Goal: Check status: Check status

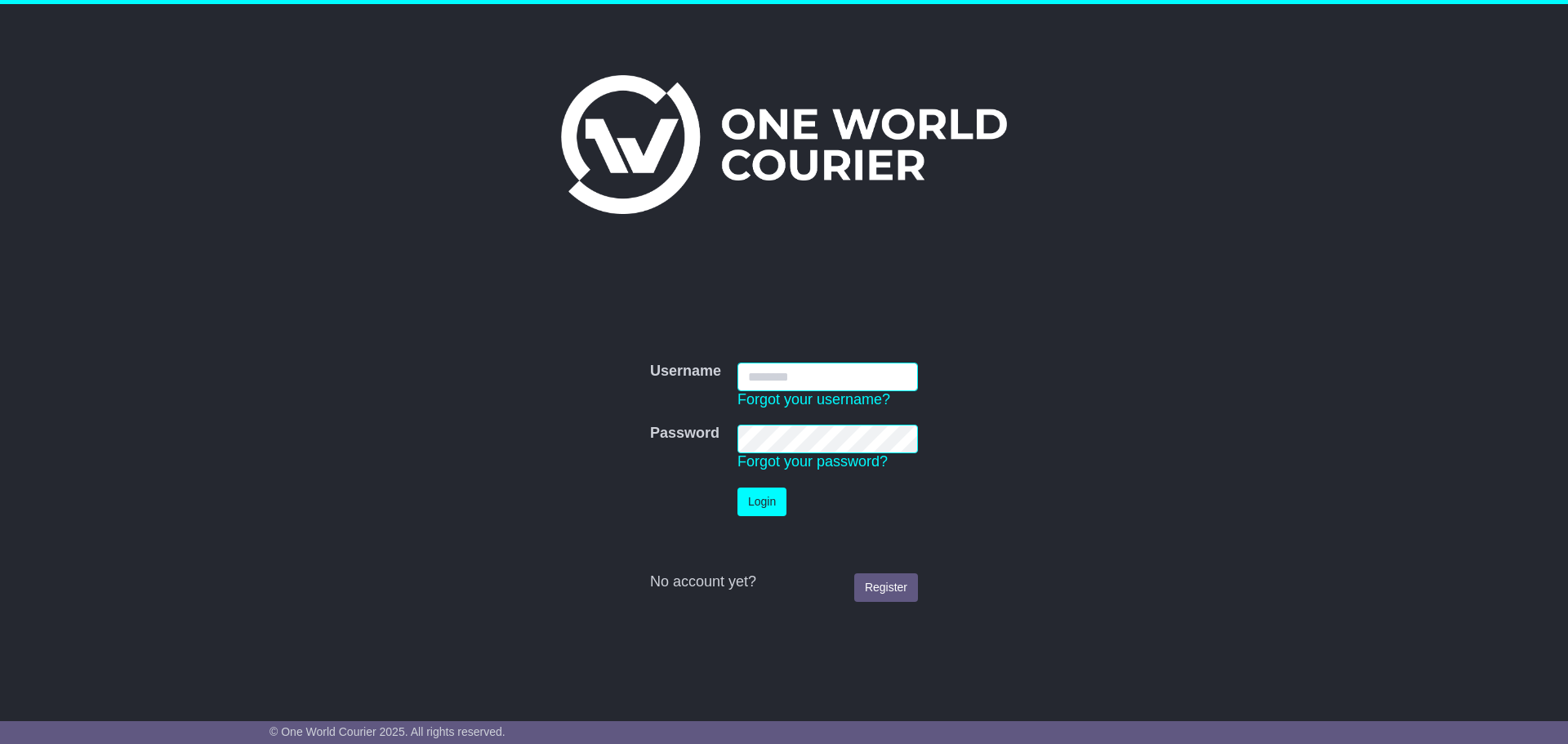
type input "**********"
click at [761, 506] on button "Login" at bounding box center [761, 501] width 49 height 29
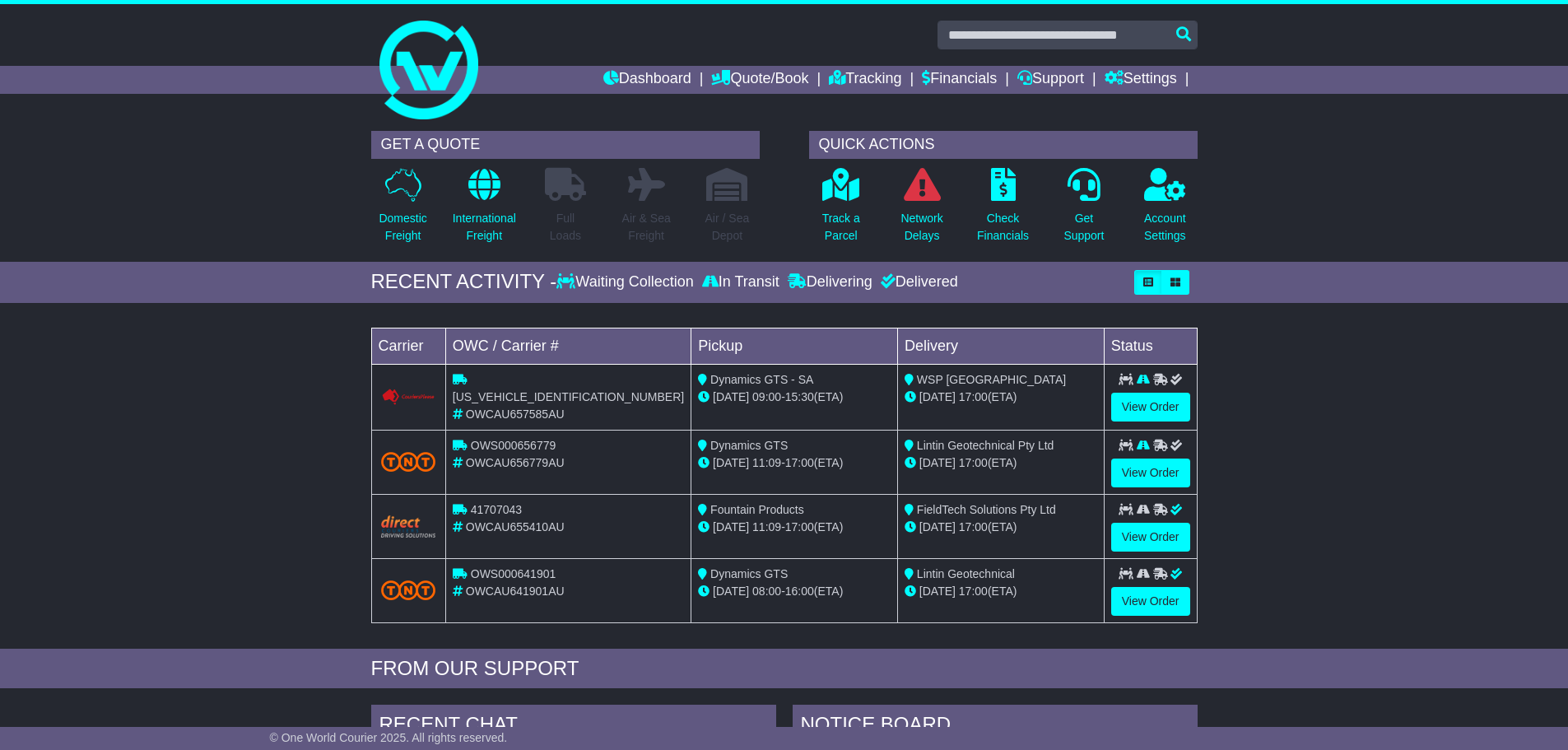
click at [136, 440] on div "Loading... No bookings found Carrier OWC / Carrier # Pickup Delivery Status CPW…" at bounding box center [784, 479] width 1568 height 338
click at [1137, 406] on link "View Order" at bounding box center [1151, 407] width 79 height 29
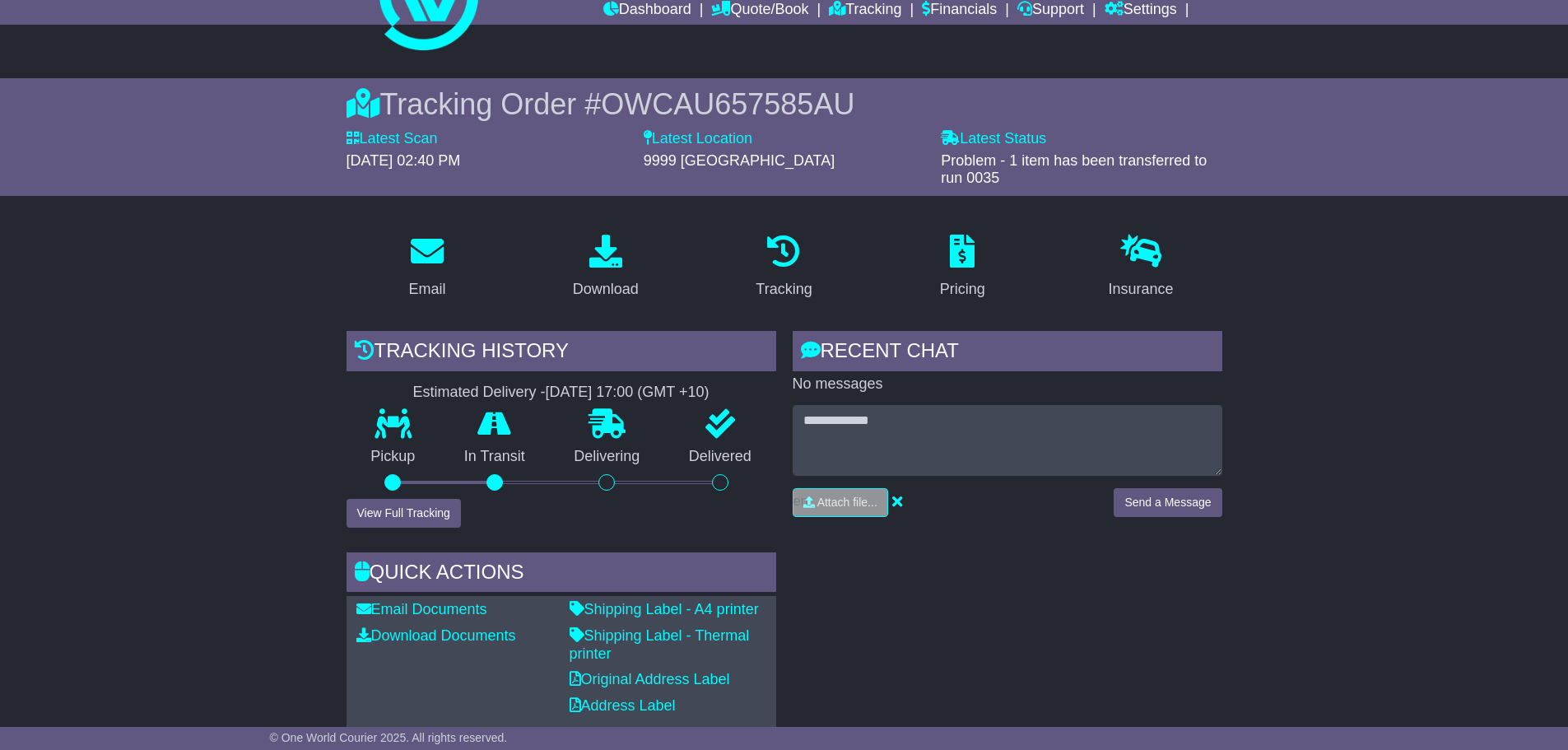
scroll to position [165, 0]
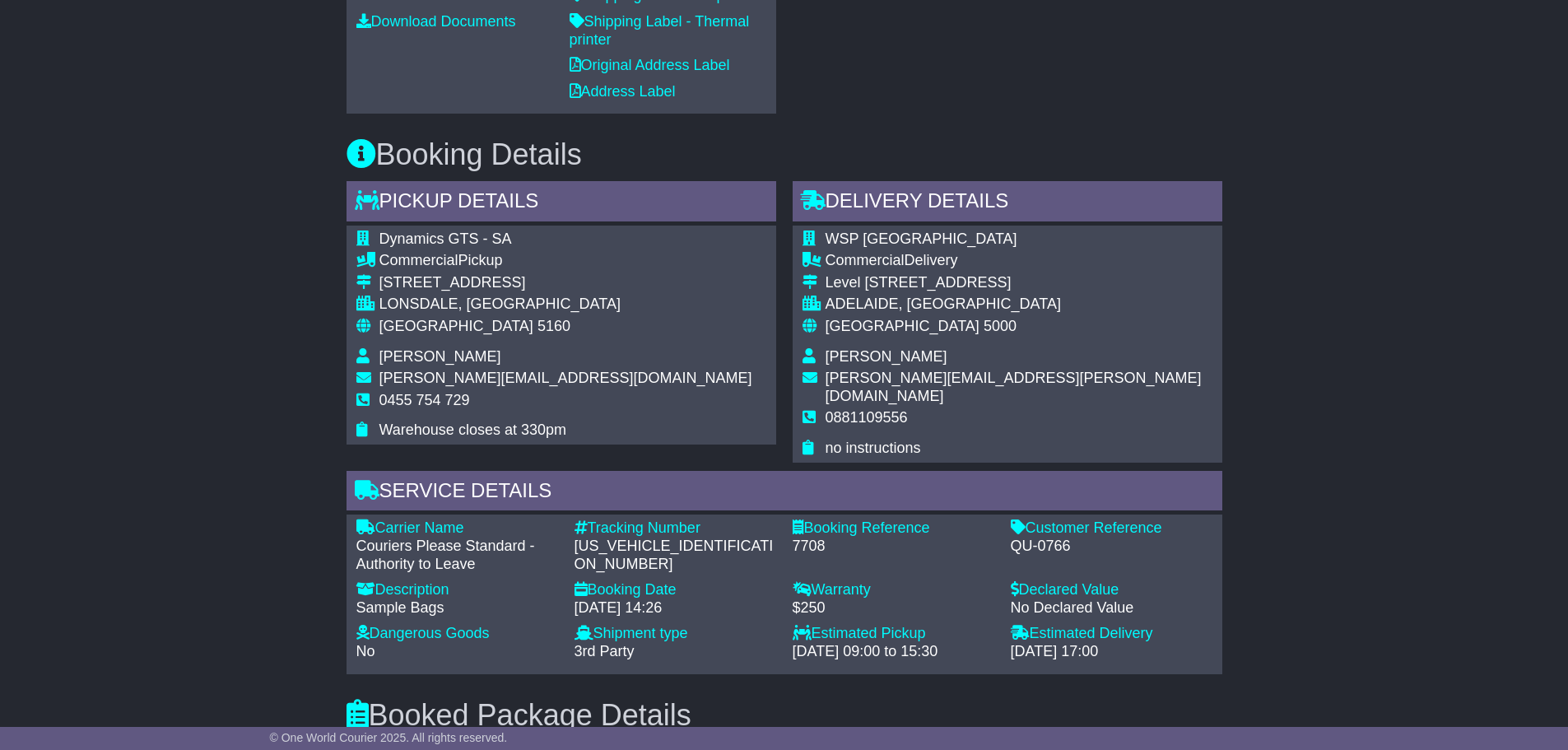
scroll to position [672, 0]
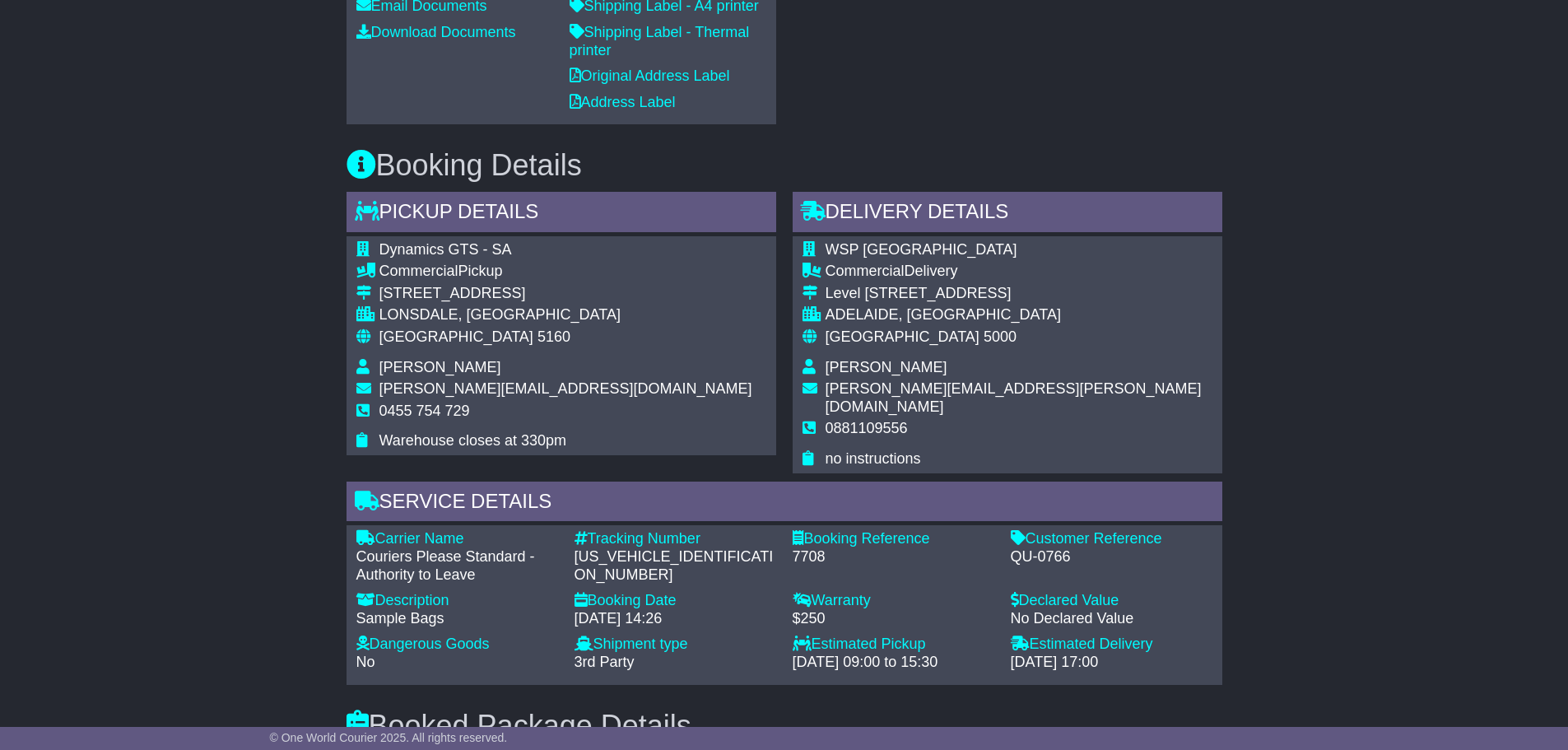
click at [1298, 573] on div "Email Download Tracking Pricing Insurance" at bounding box center [784, 464] width 1568 height 1694
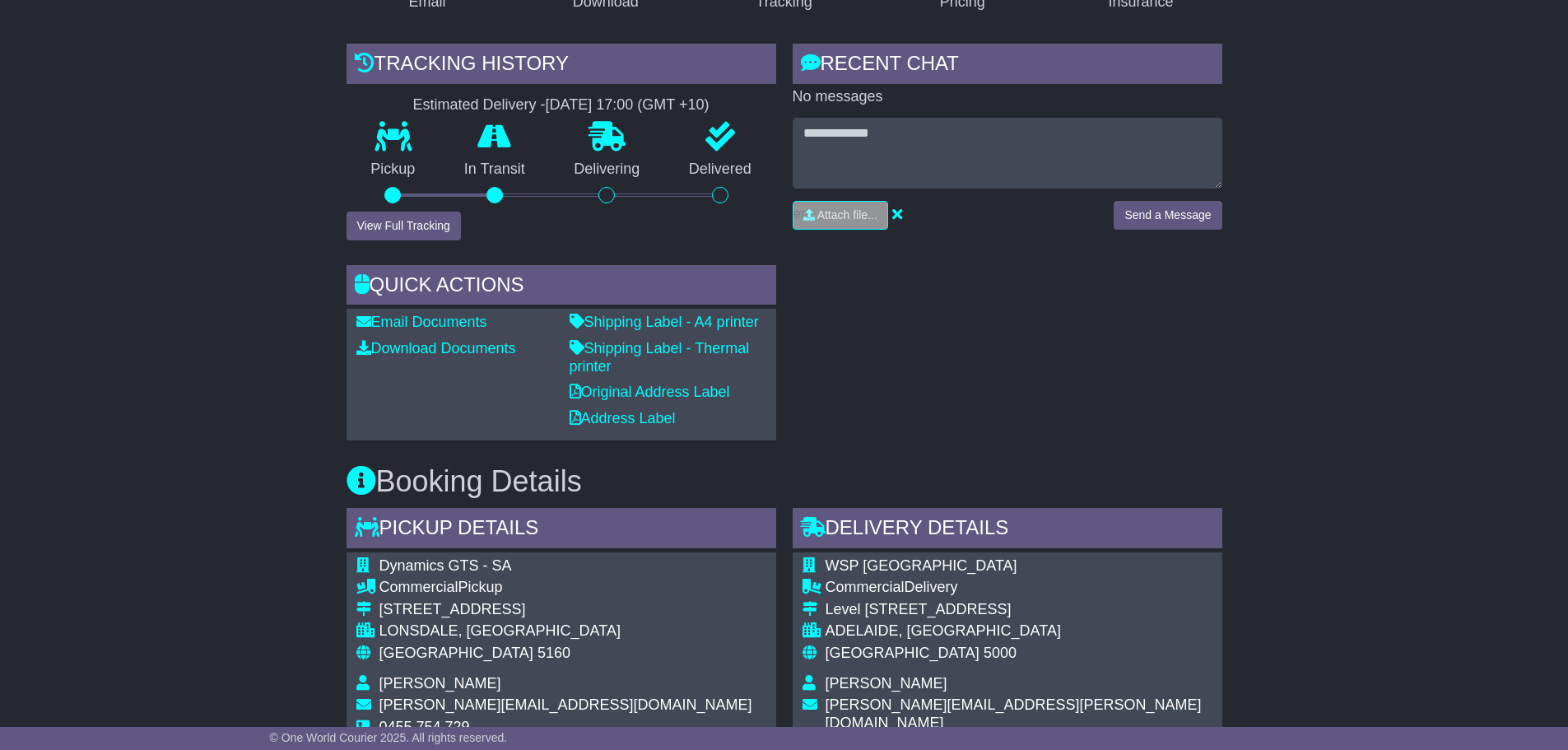
scroll to position [261, 0]
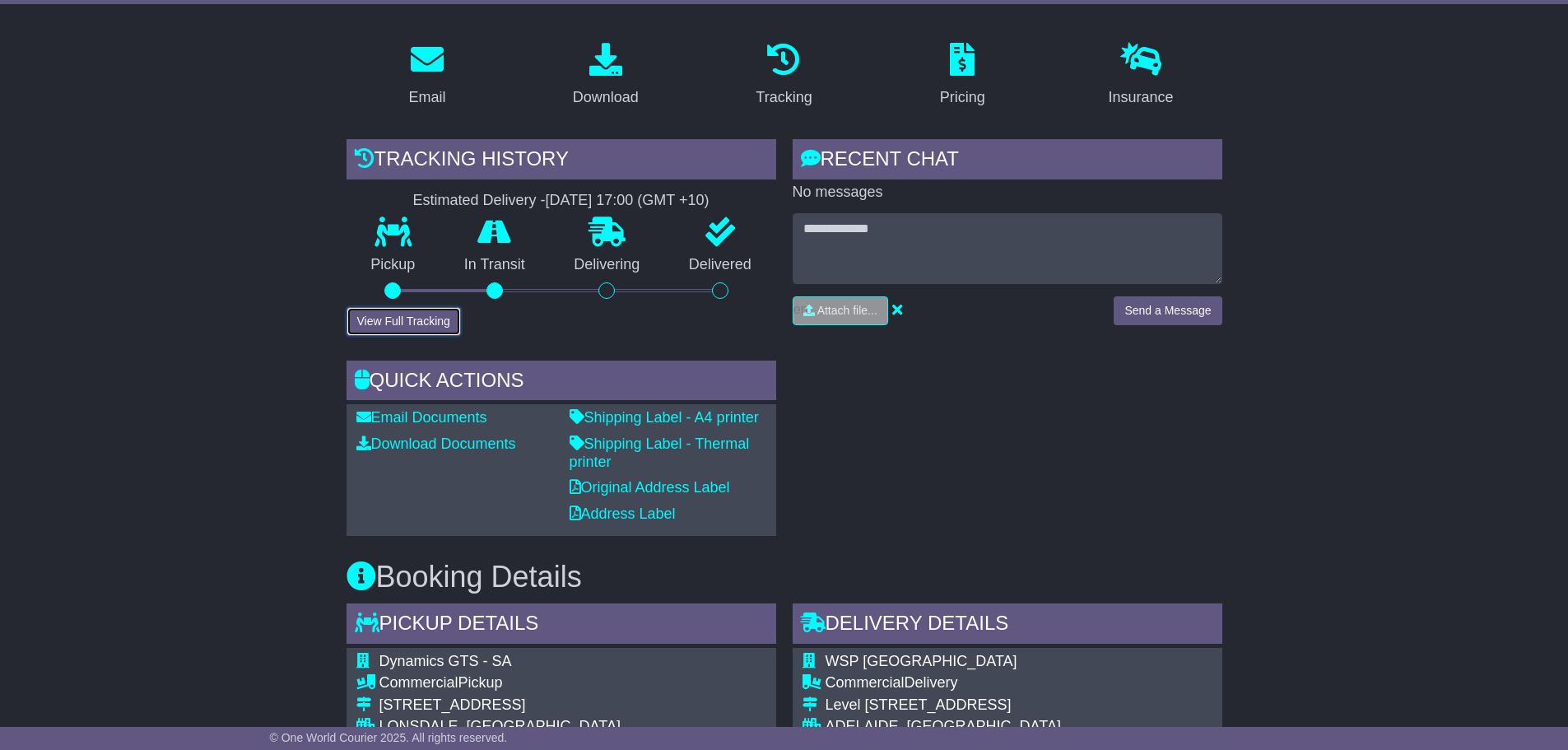
click at [396, 331] on button "View Full Tracking" at bounding box center [403, 321] width 114 height 29
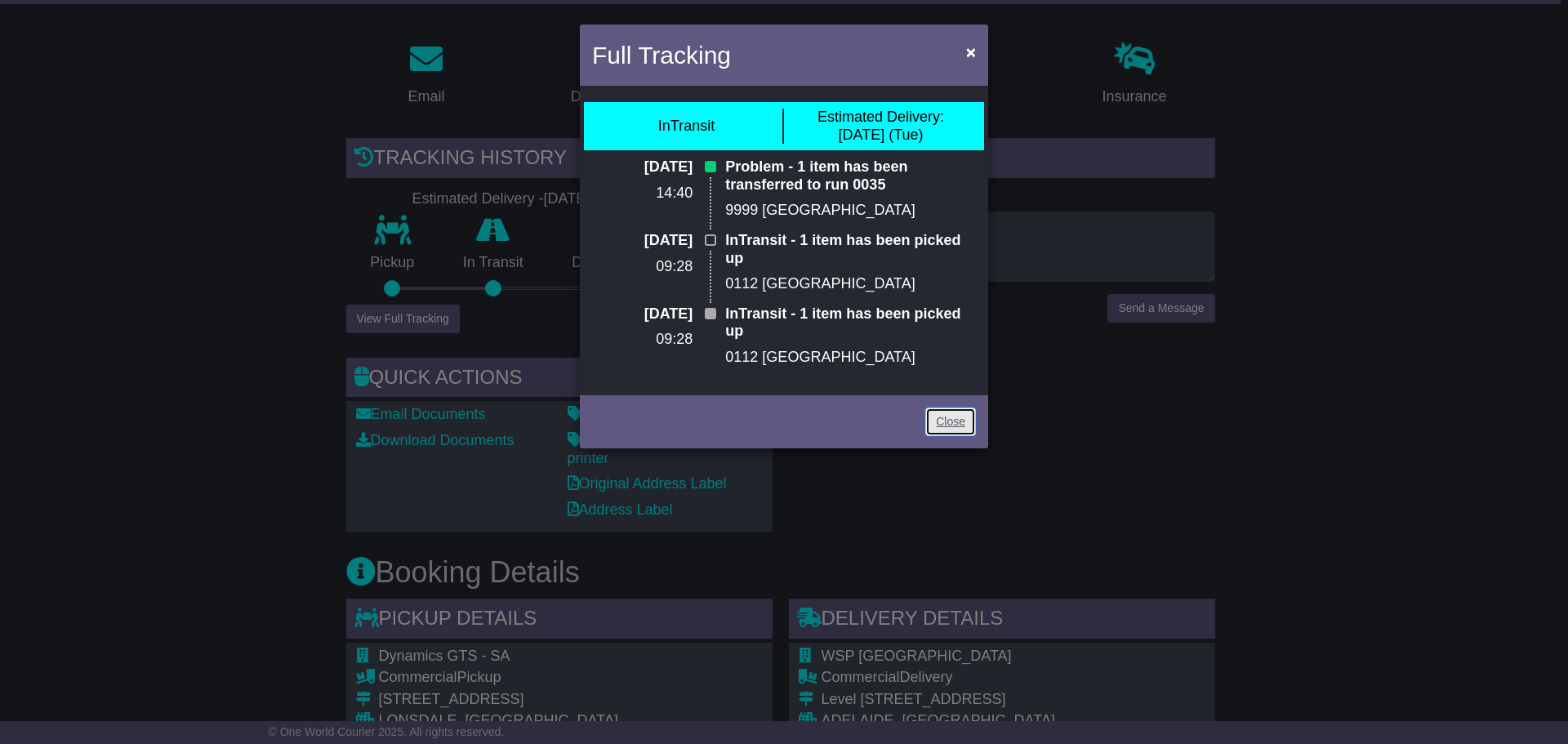
click at [948, 425] on link "Close" at bounding box center [950, 421] width 50 height 29
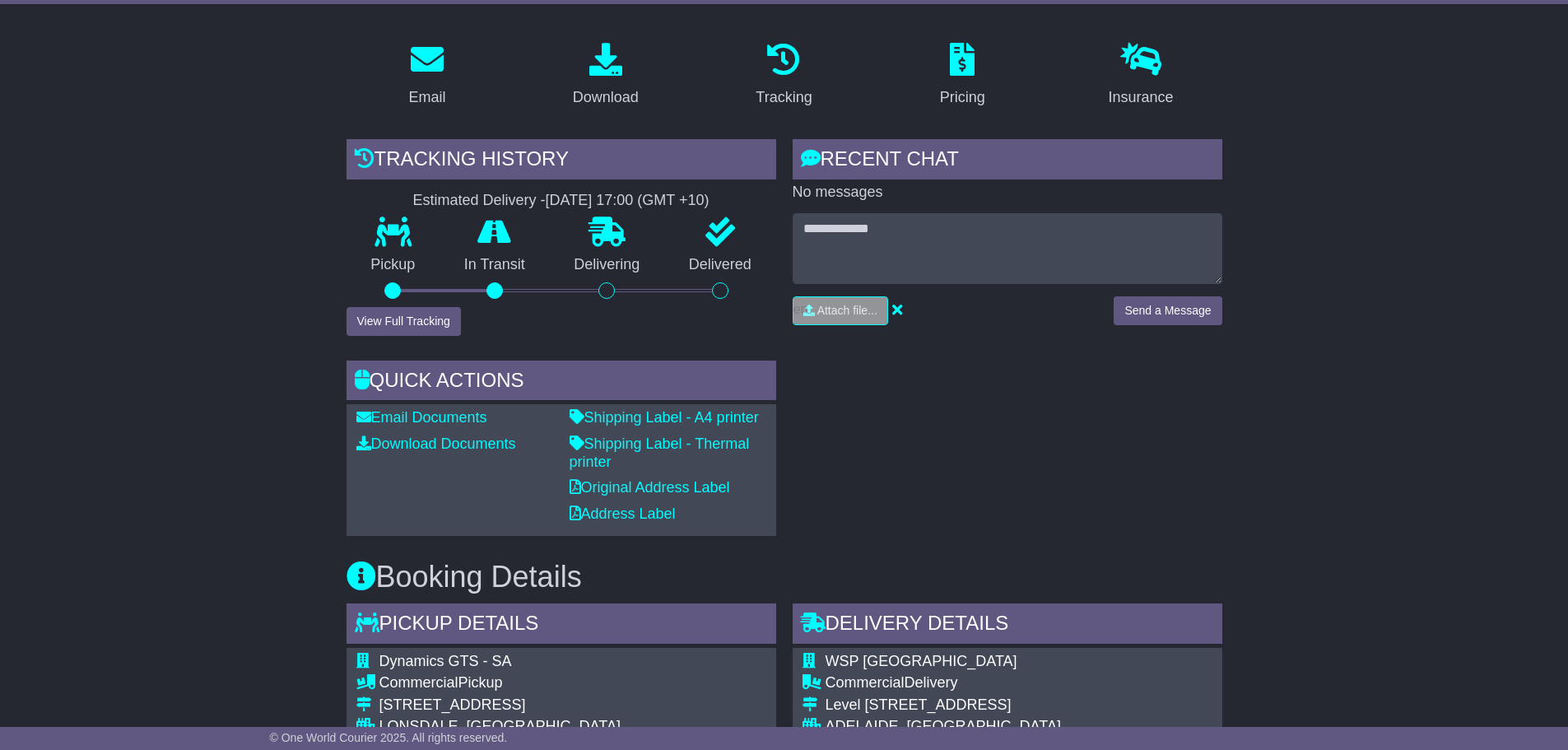
drag, startPoint x: 1104, startPoint y: 419, endPoint x: 1095, endPoint y: 403, distance: 18.4
click at [1104, 418] on div "RECENT CHAT Loading... No messages Attach file..." at bounding box center [1008, 337] width 446 height 396
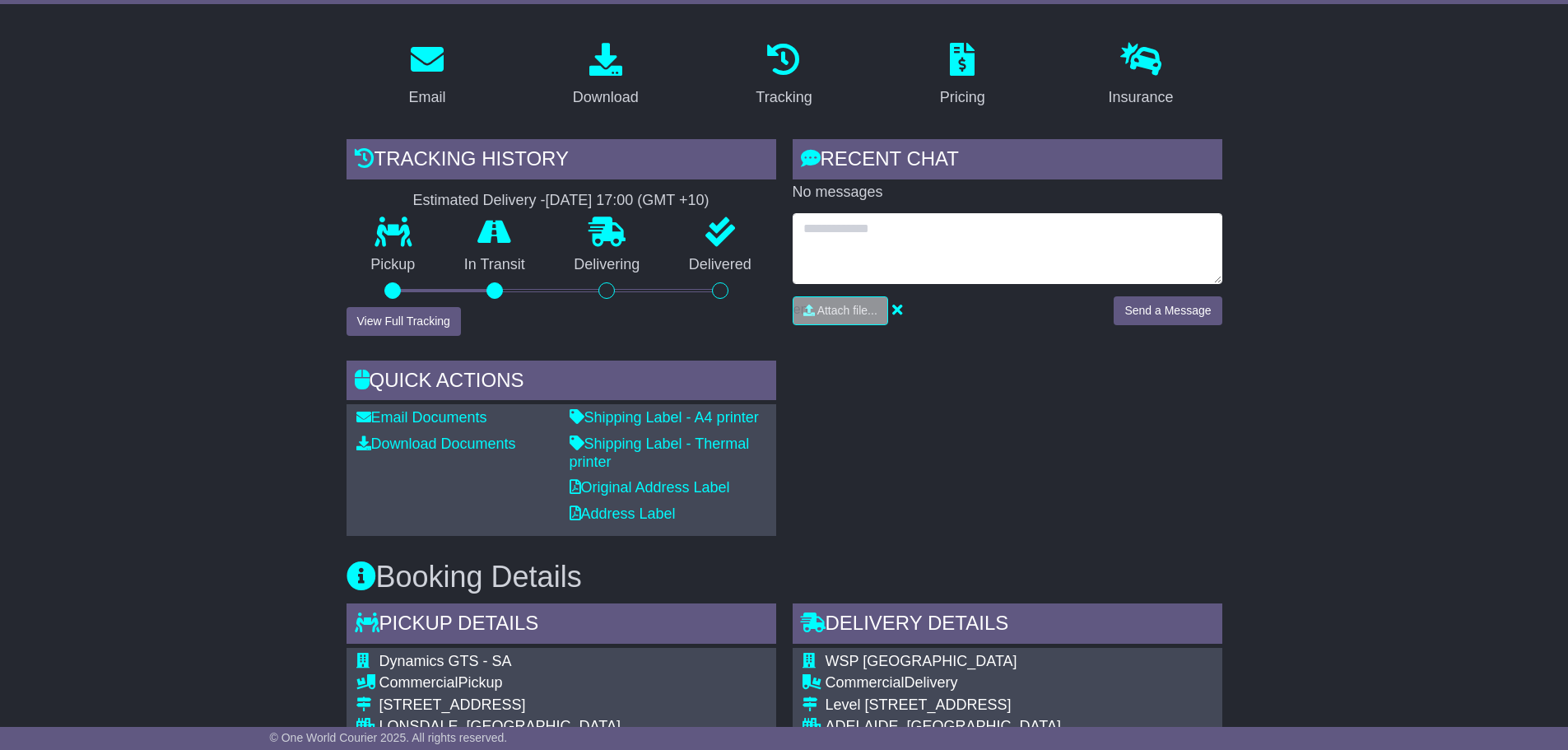
click at [914, 246] on textarea at bounding box center [1008, 248] width 430 height 71
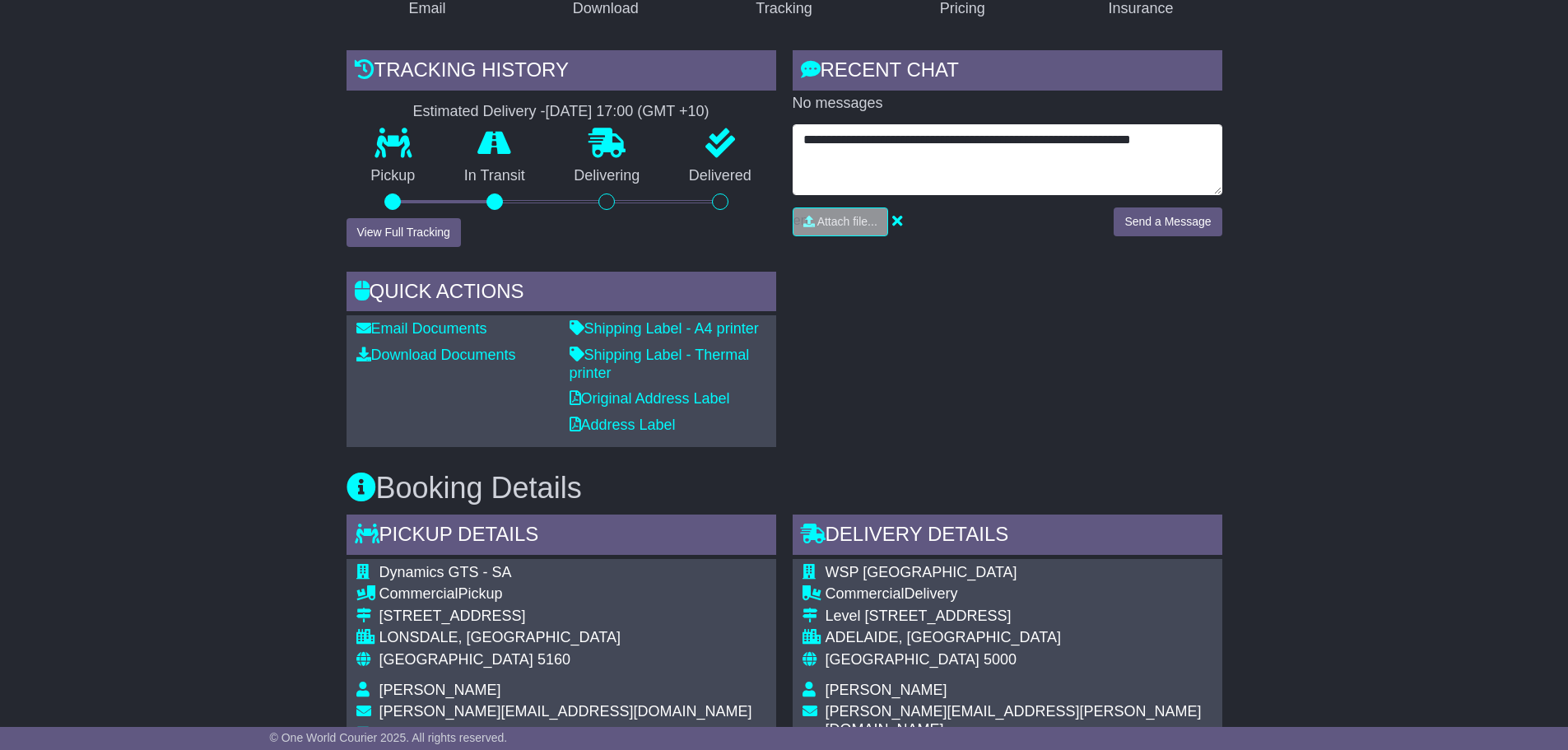
scroll to position [343, 0]
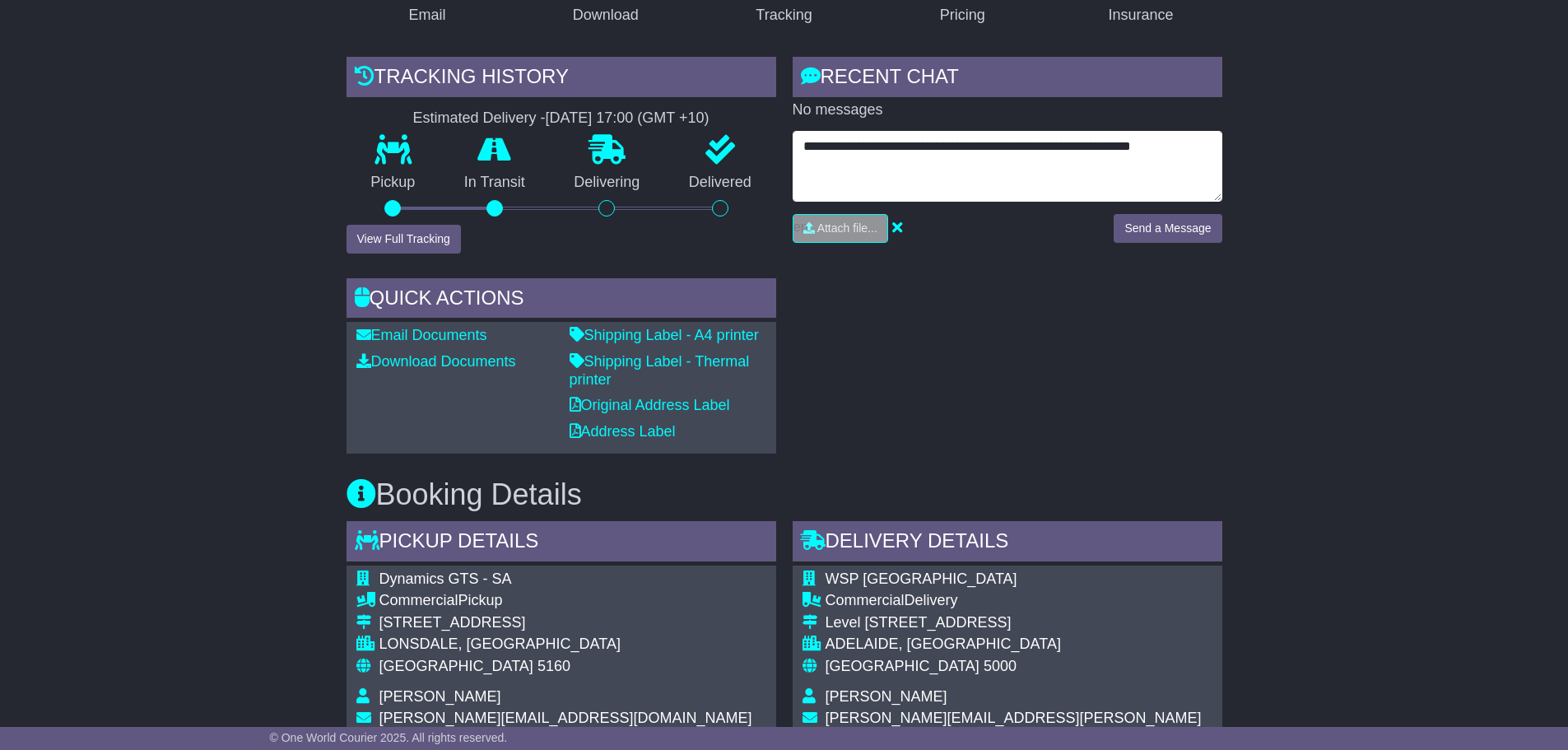
type textarea "**********"
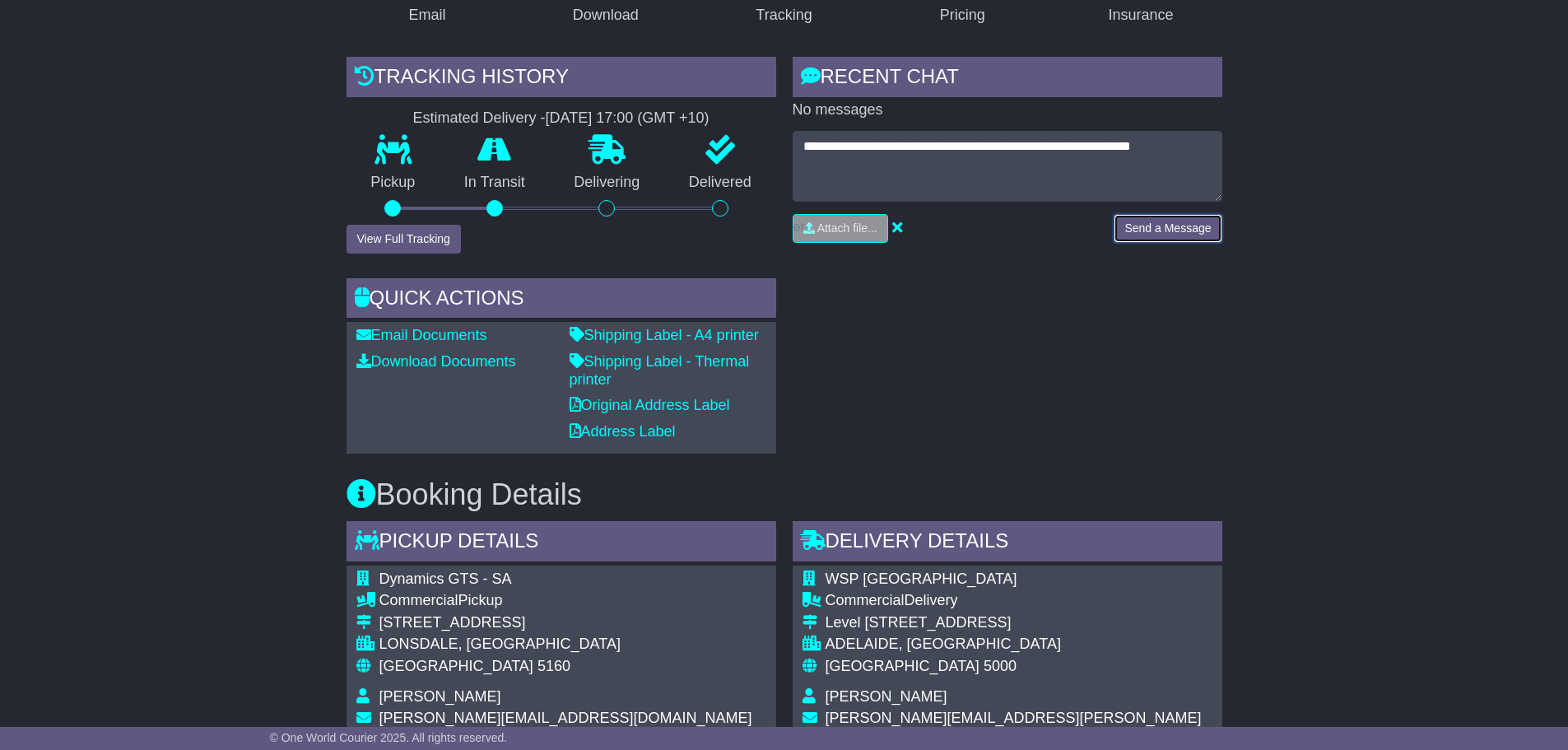
click at [1173, 225] on button "Send a Message" at bounding box center [1168, 228] width 108 height 29
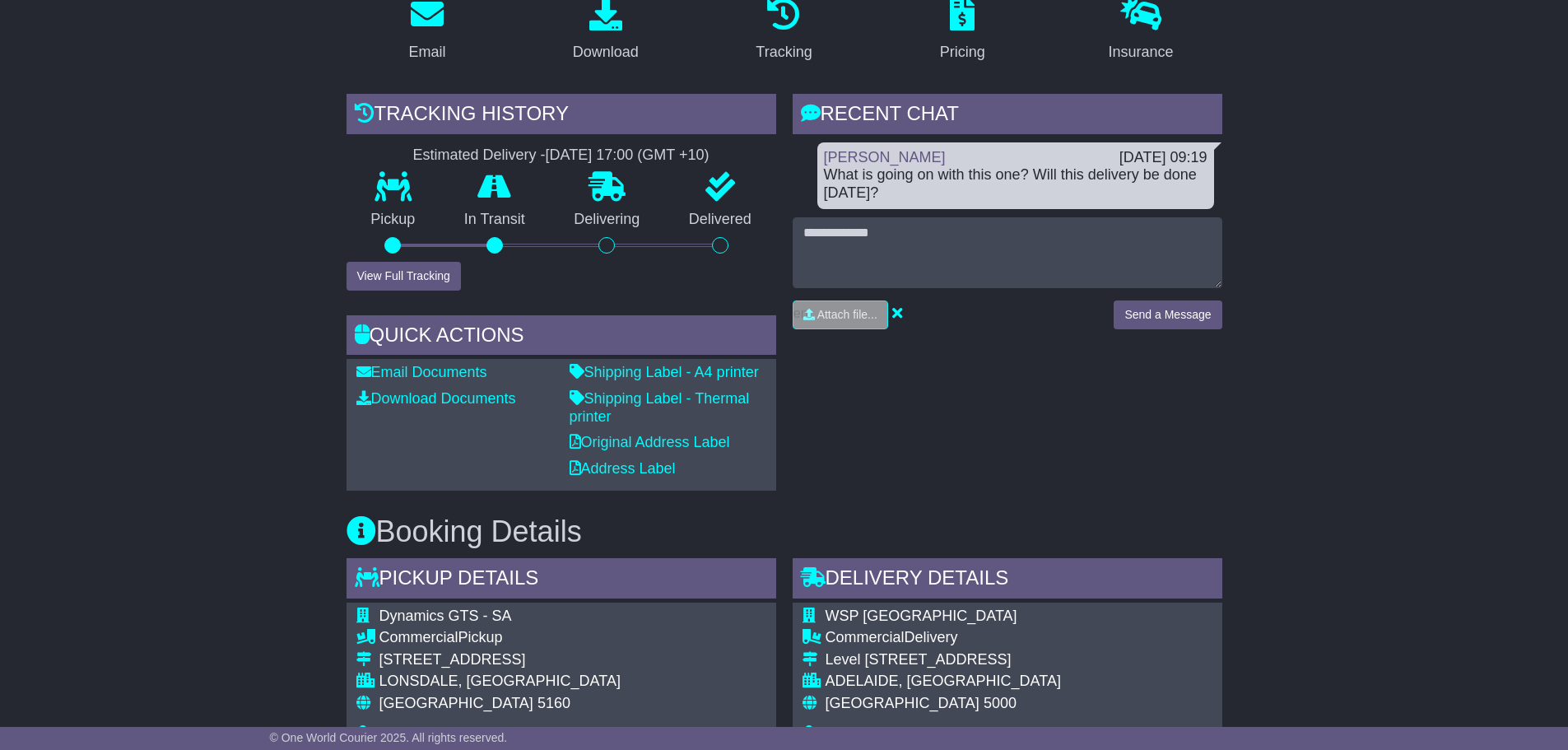
scroll to position [14, 0]
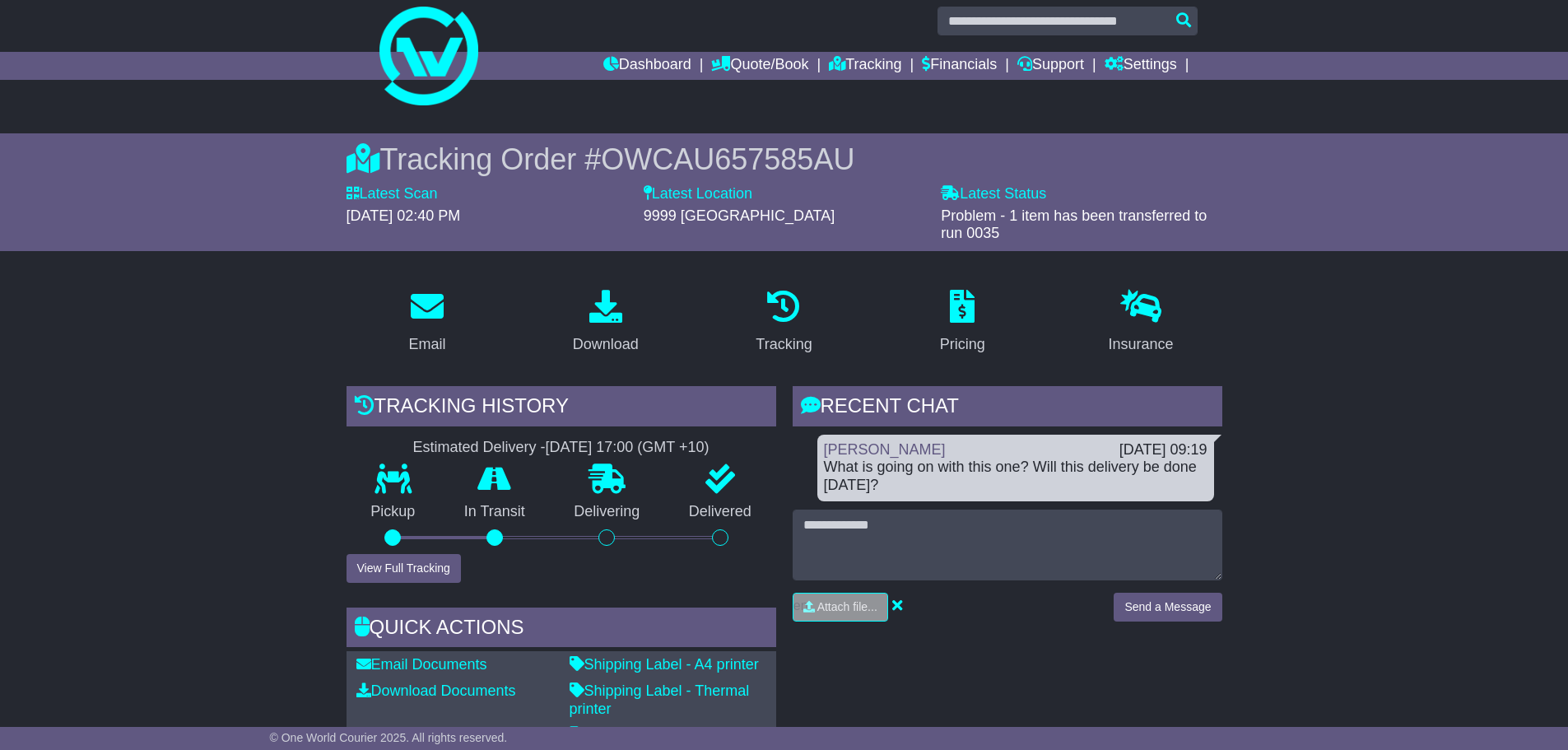
click at [405, 563] on button "View Full Tracking" at bounding box center [403, 568] width 114 height 29
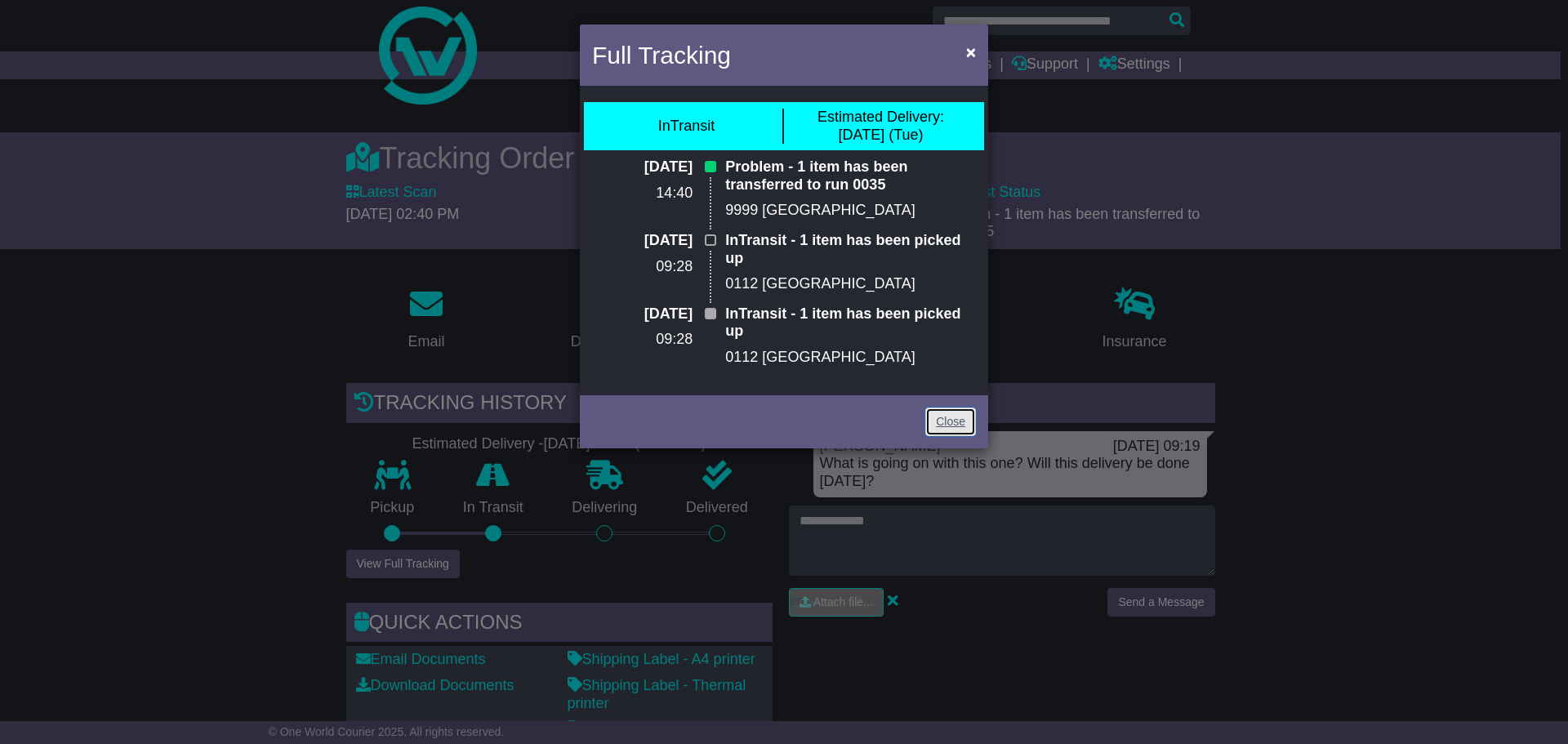
click at [951, 422] on link "Close" at bounding box center [950, 421] width 50 height 29
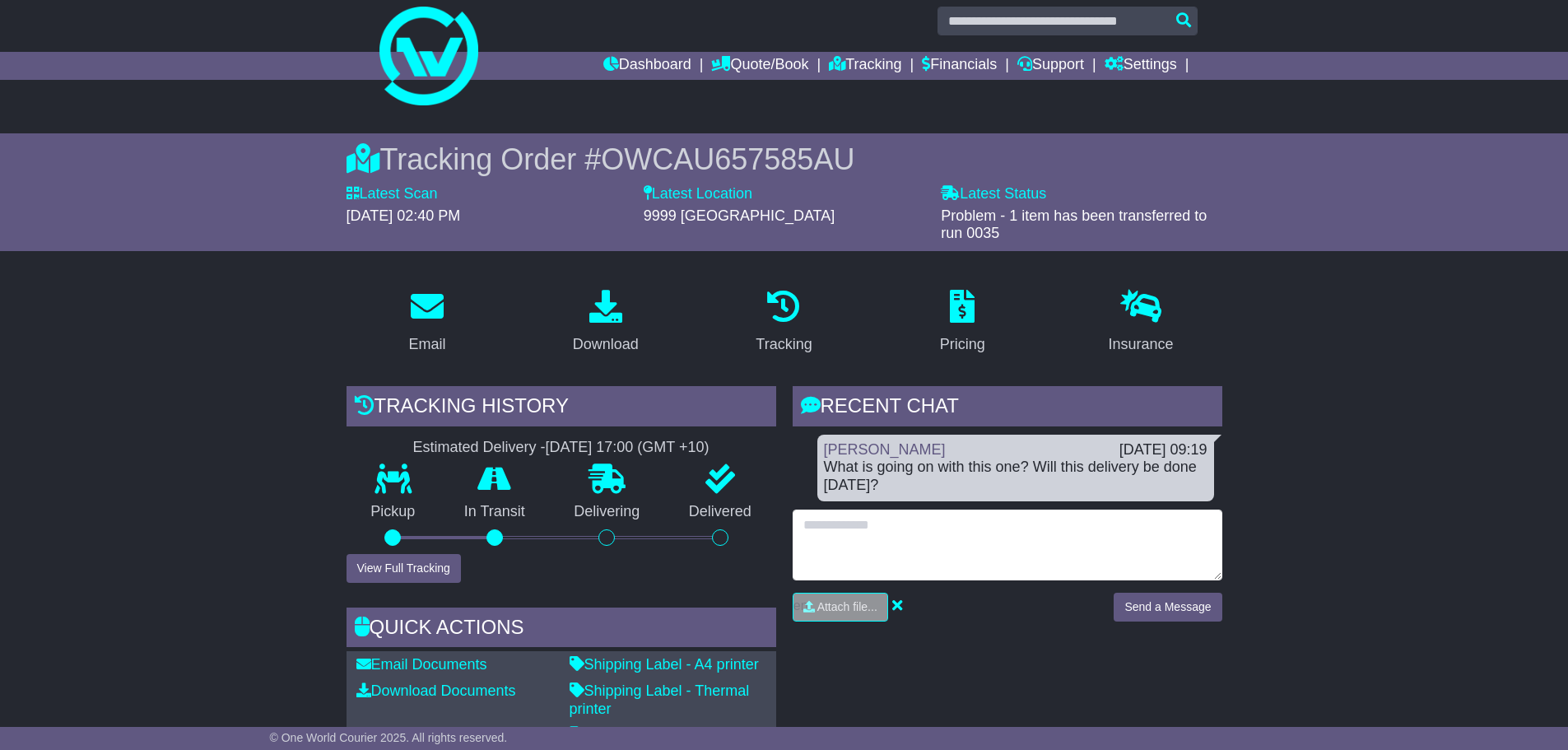
click at [906, 530] on textarea at bounding box center [1008, 545] width 430 height 71
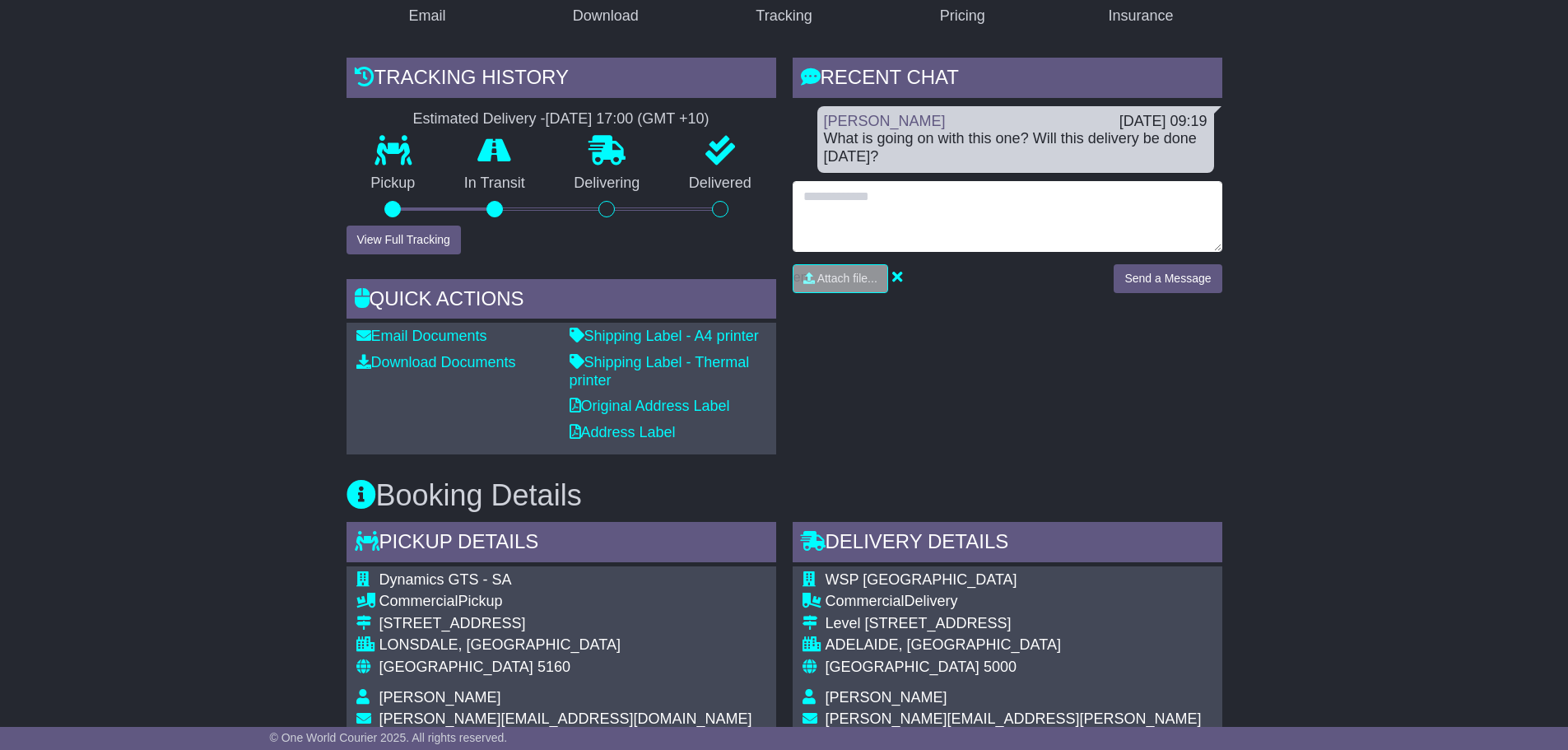
scroll to position [343, 0]
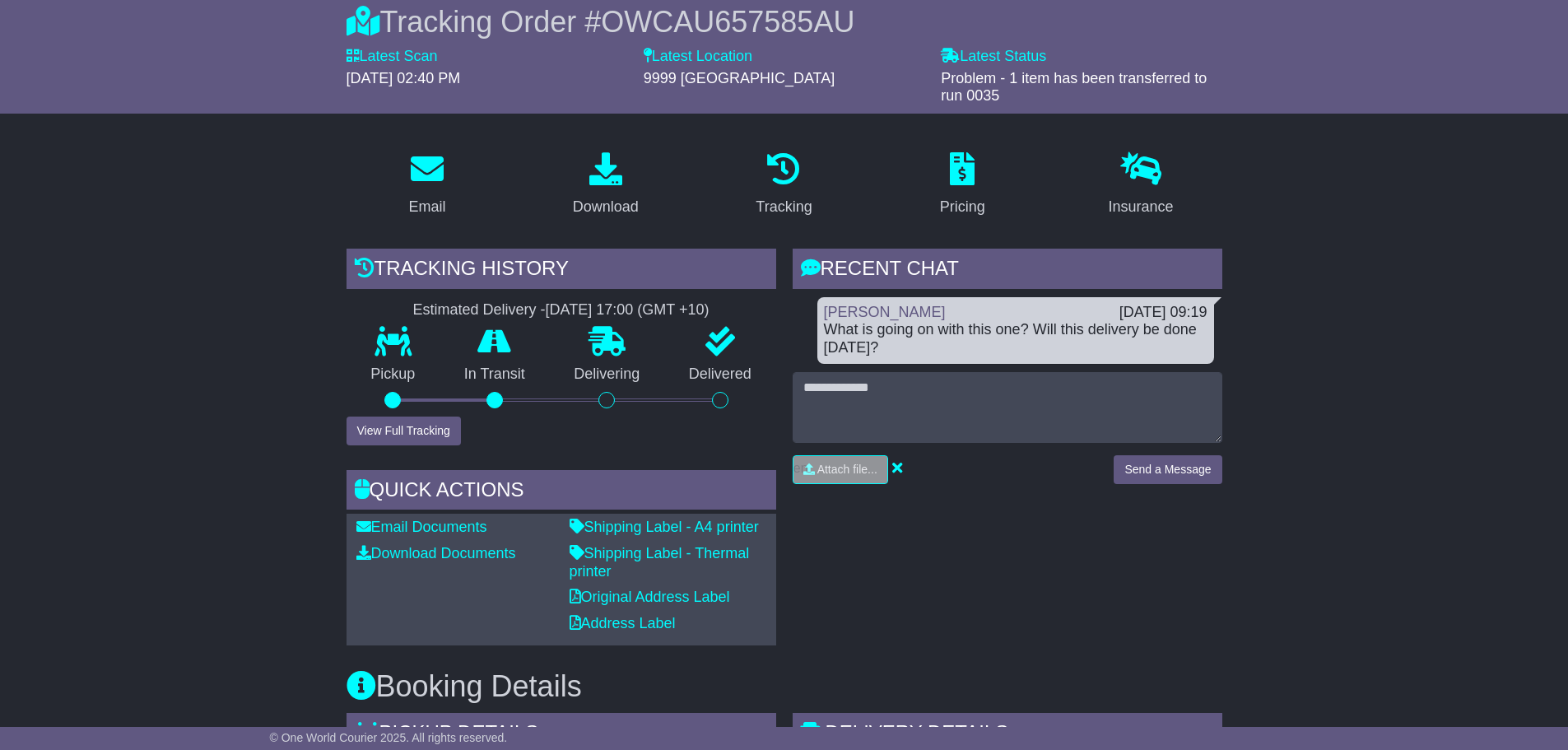
scroll to position [0, 0]
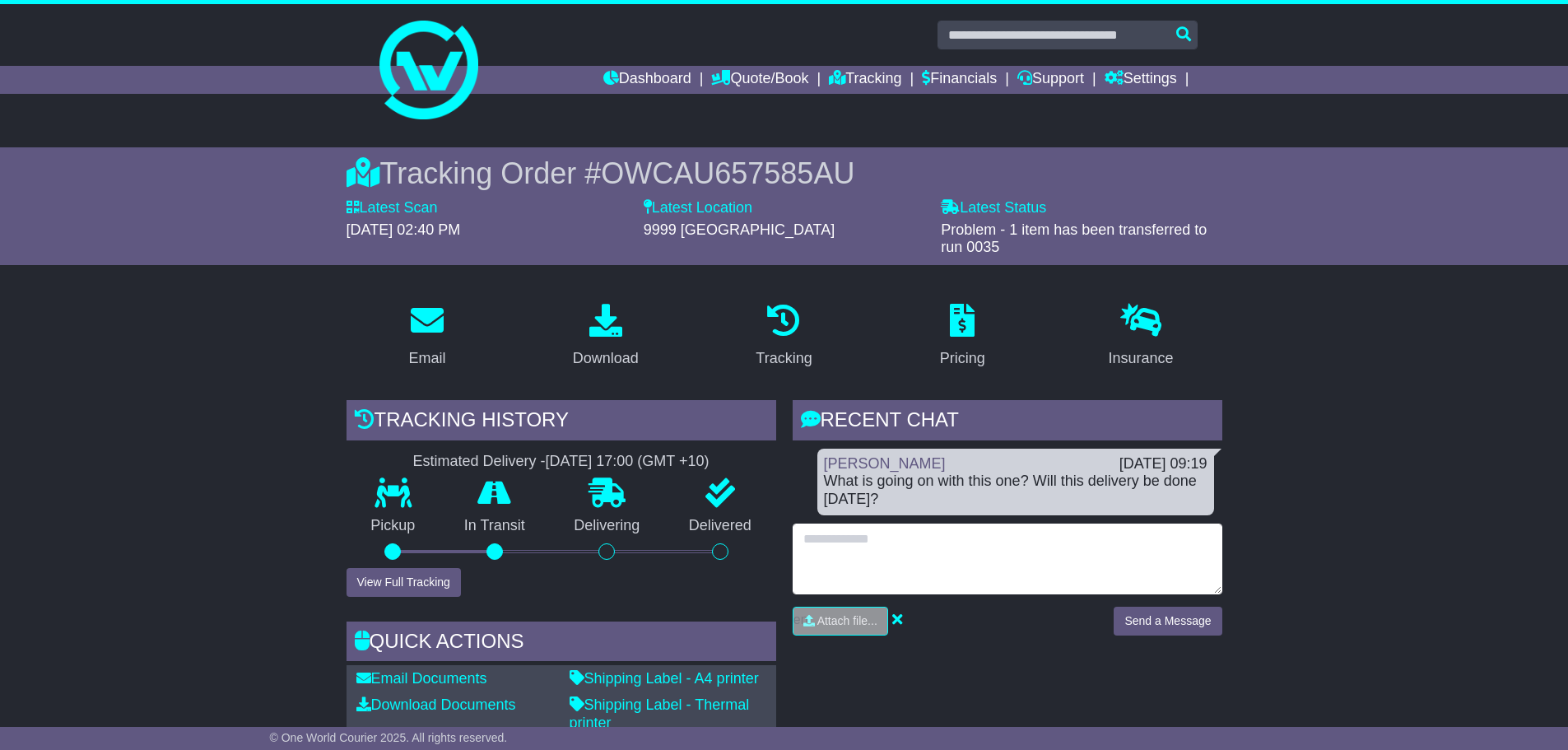
click at [850, 543] on textarea at bounding box center [1008, 559] width 430 height 71
type textarea "**********"
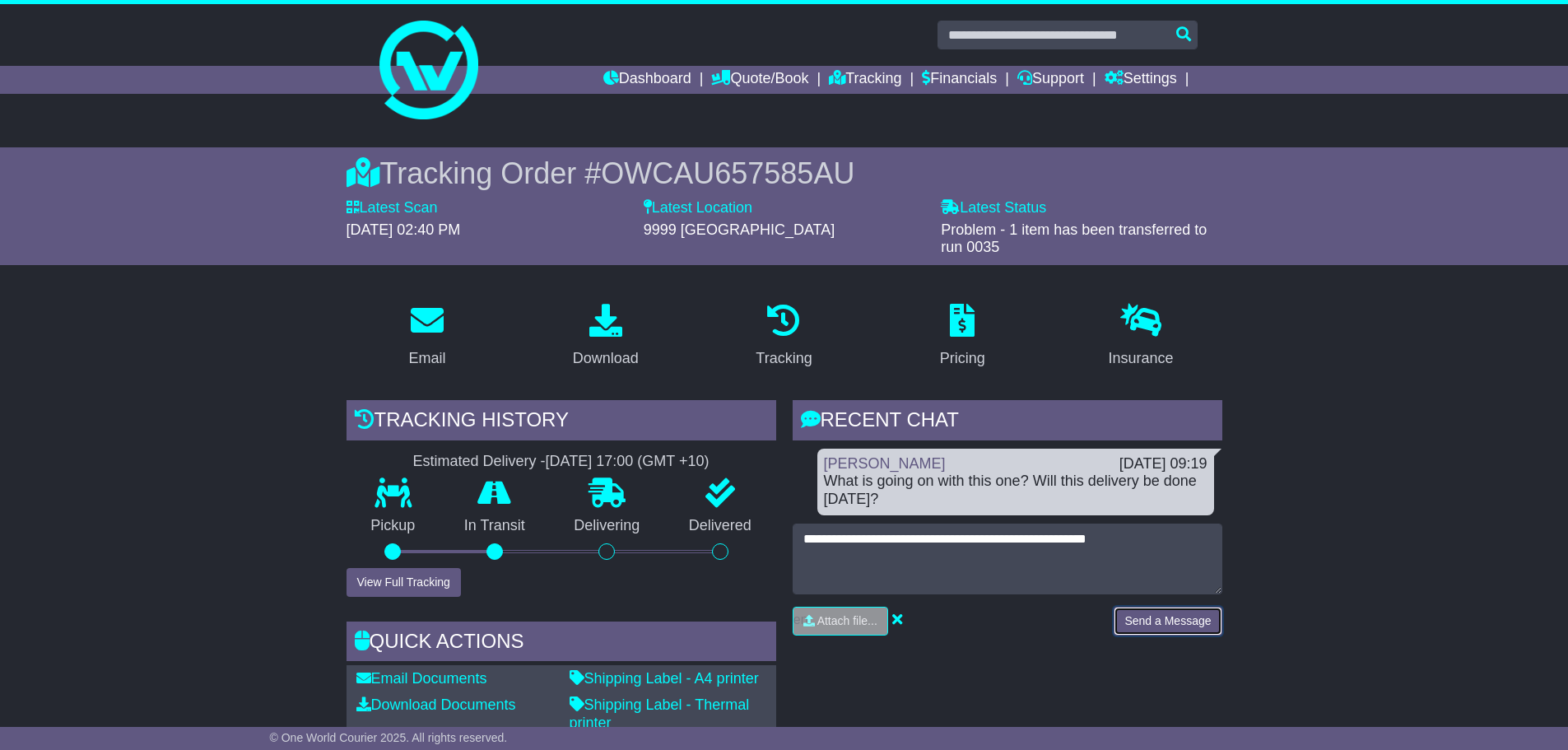
click at [1162, 616] on button "Send a Message" at bounding box center [1168, 621] width 108 height 29
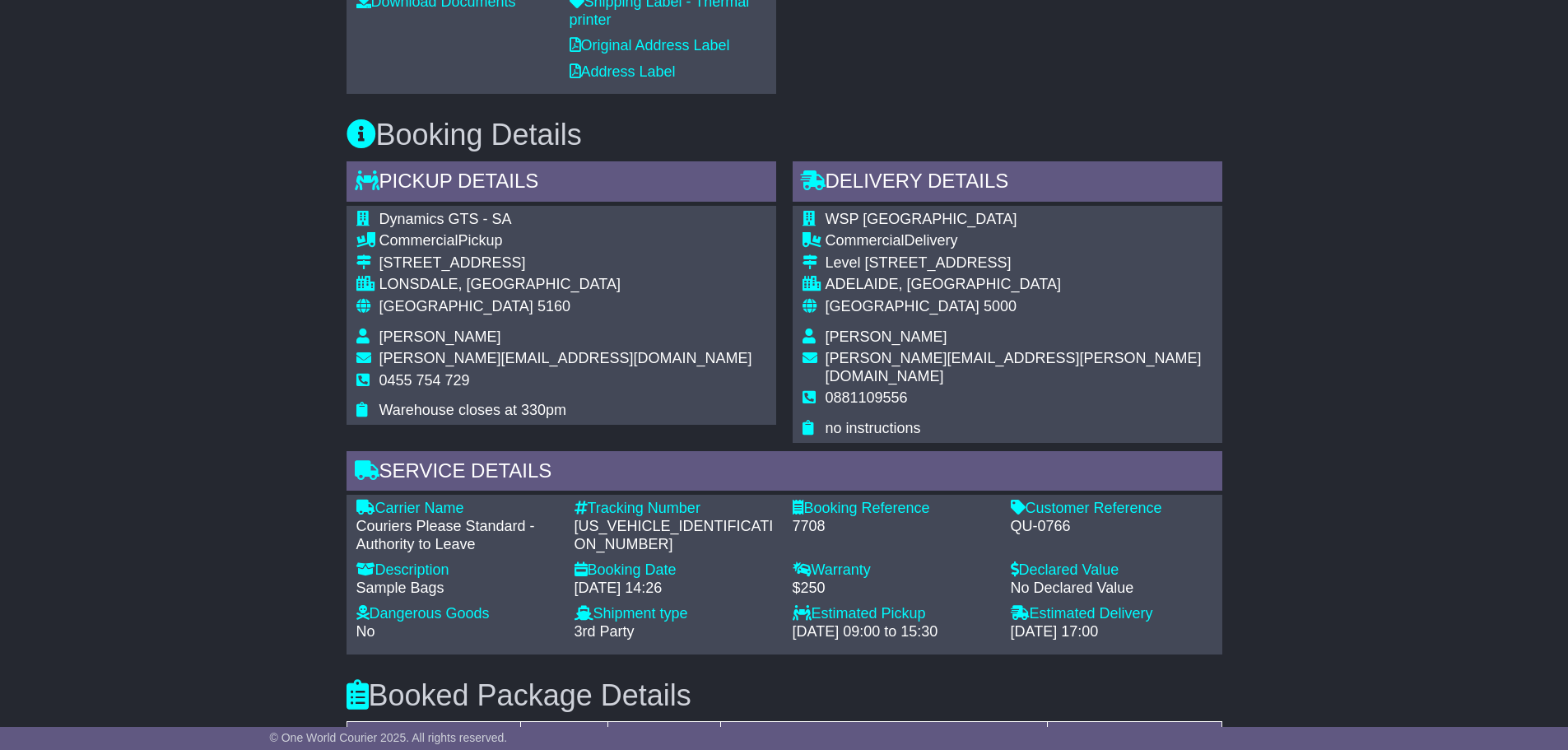
scroll to position [741, 0]
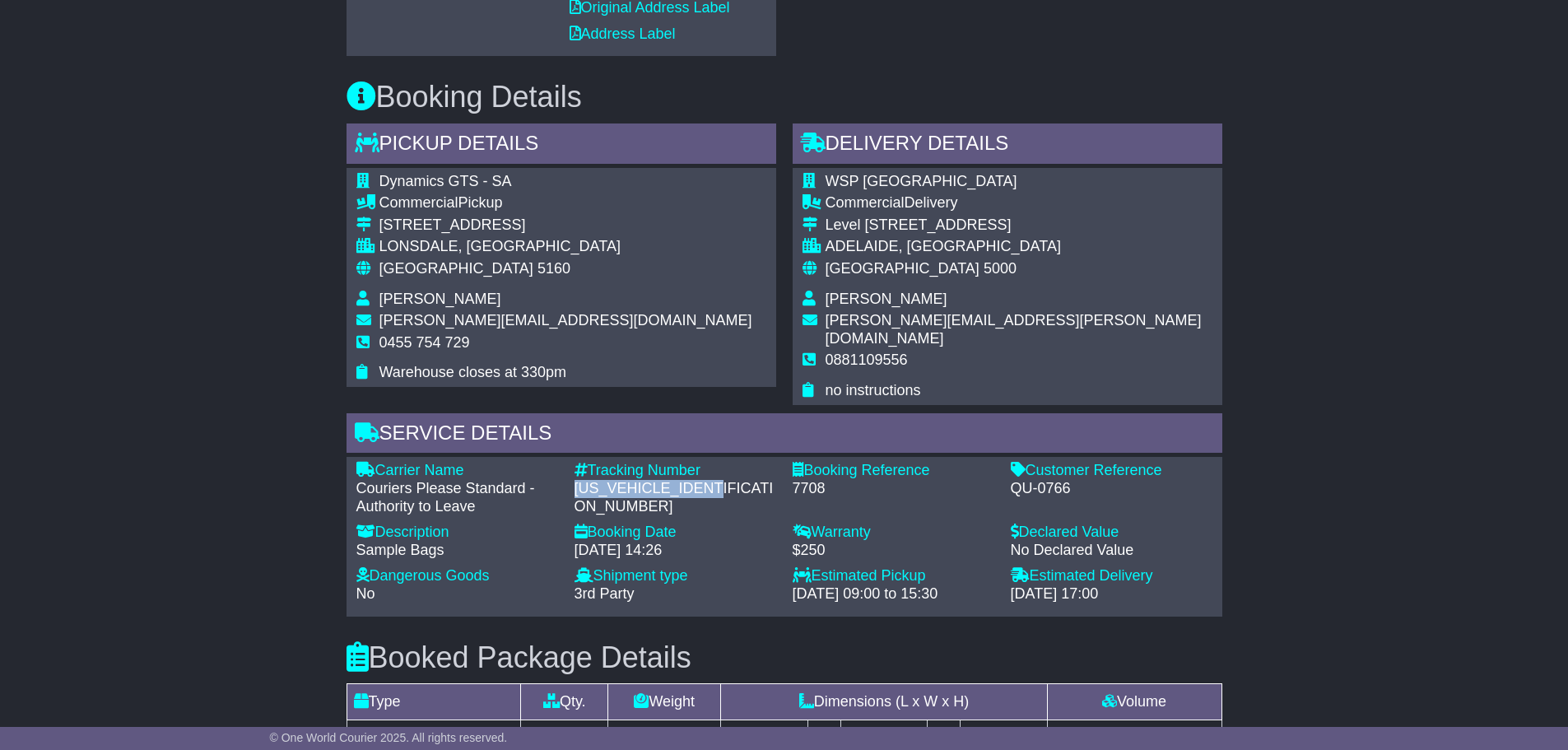
drag, startPoint x: 575, startPoint y: 468, endPoint x: 739, endPoint y: 468, distance: 164.0
click at [739, 480] on div "[US_VEHICLE_IDENTIFICATION_NUMBER]" at bounding box center [675, 498] width 202 height 36
copy div "[US_VEHICLE_IDENTIFICATION_NUMBER]"
click at [224, 286] on div "Email Download Tracking Pricing Insurance" at bounding box center [784, 396] width 1568 height 1694
click at [251, 327] on div "Email Download Tracking Pricing Insurance" at bounding box center [784, 396] width 1568 height 1694
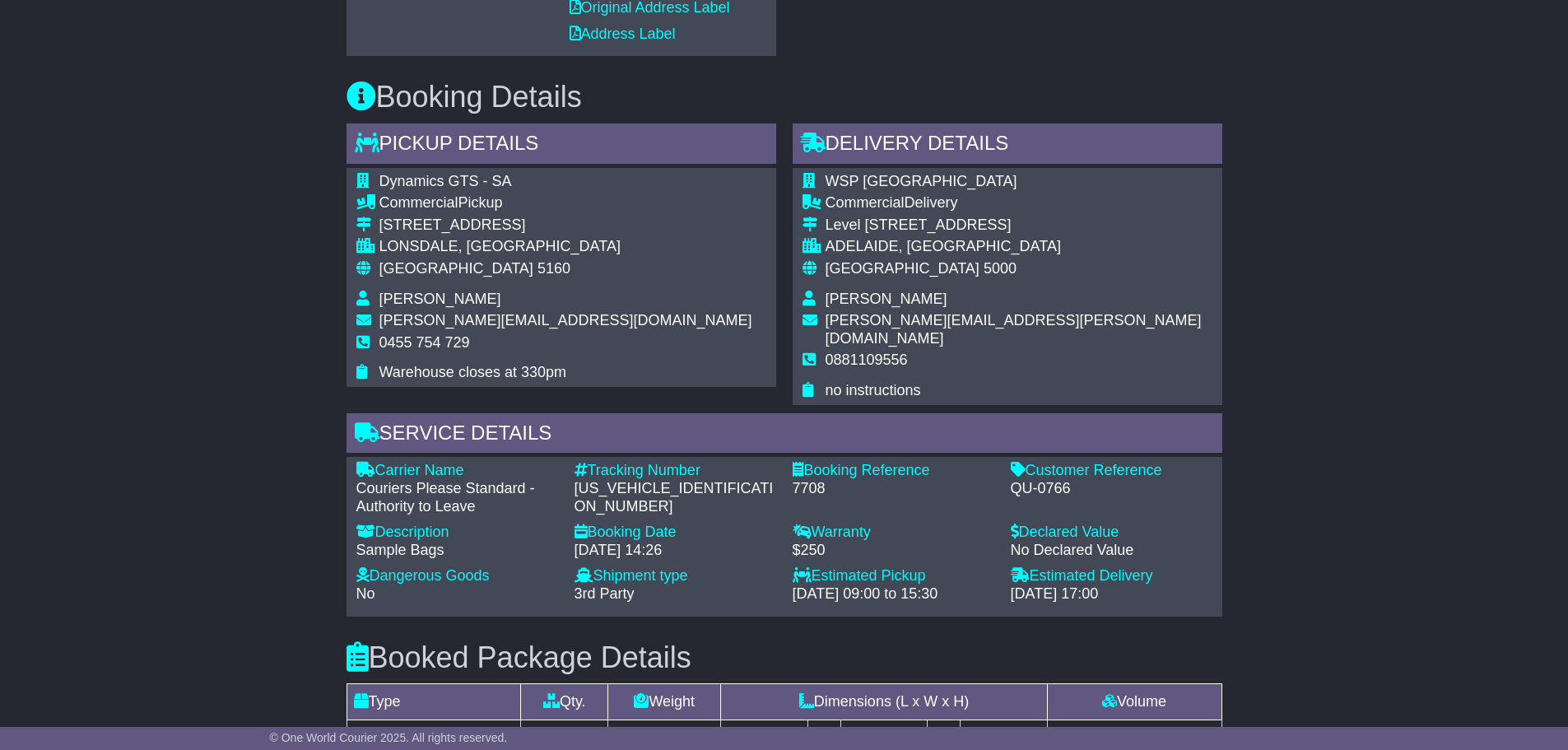
click at [224, 382] on div "Email Download Tracking Pricing Insurance" at bounding box center [784, 396] width 1568 height 1694
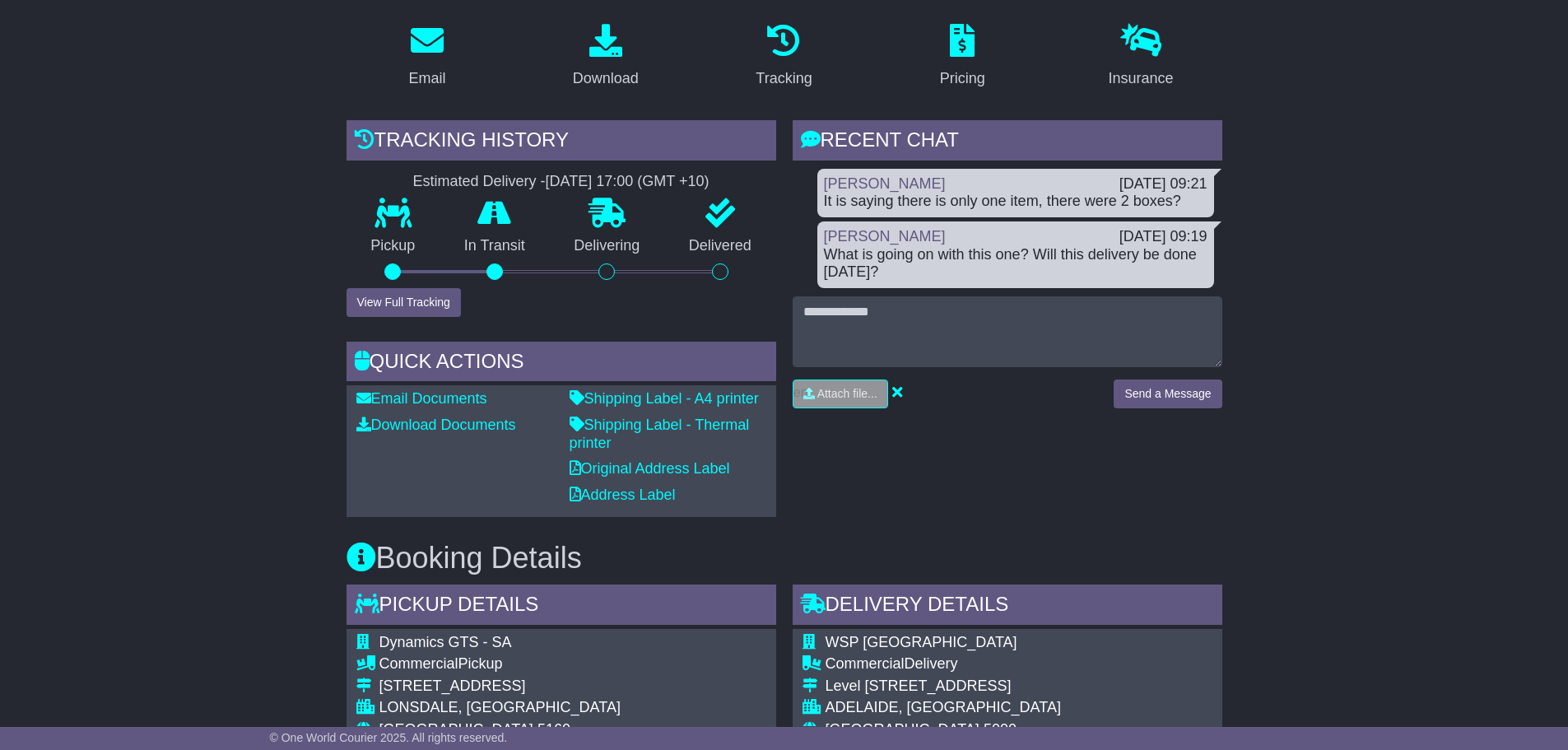
scroll to position [247, 0]
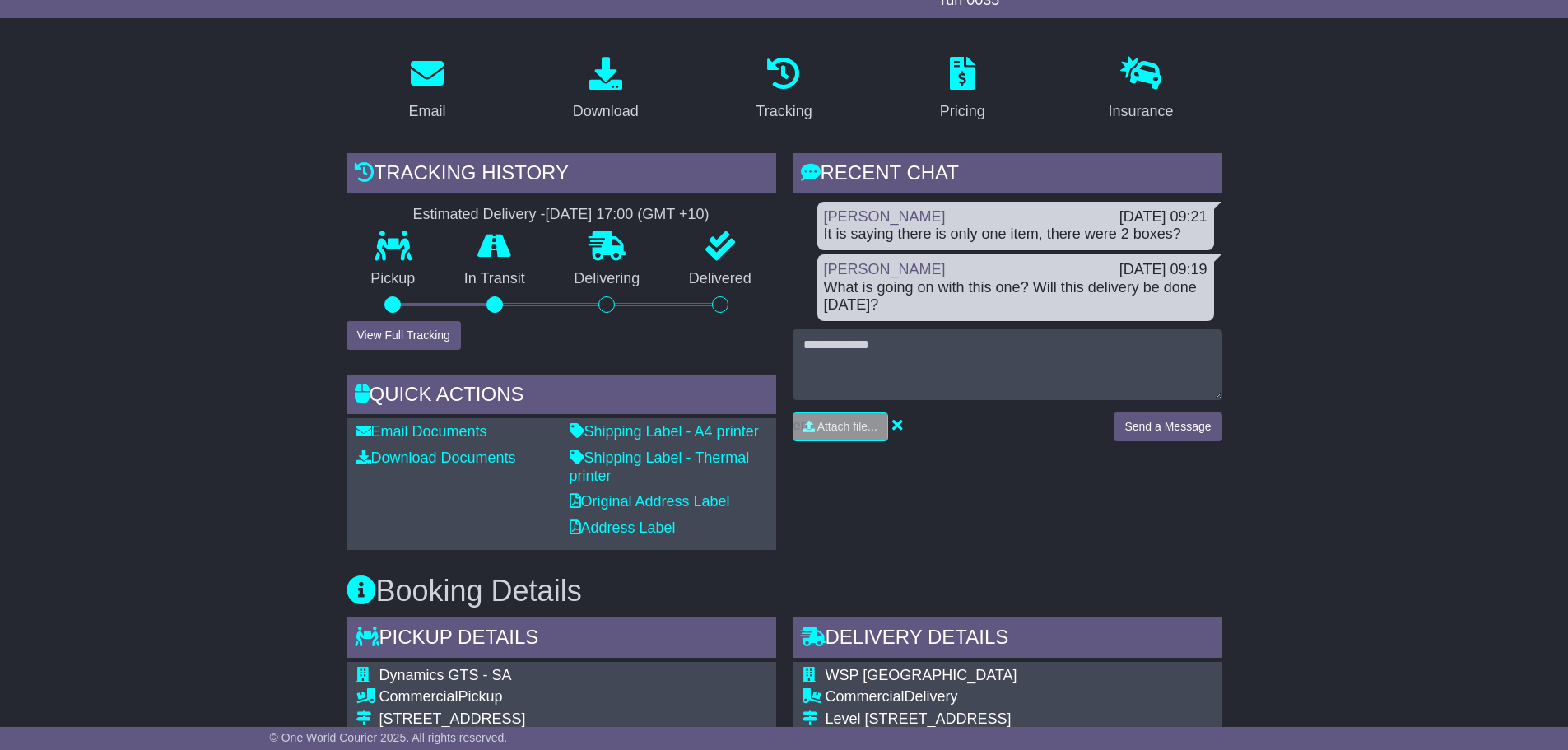
drag, startPoint x: 211, startPoint y: 345, endPoint x: 220, endPoint y: 318, distance: 28.5
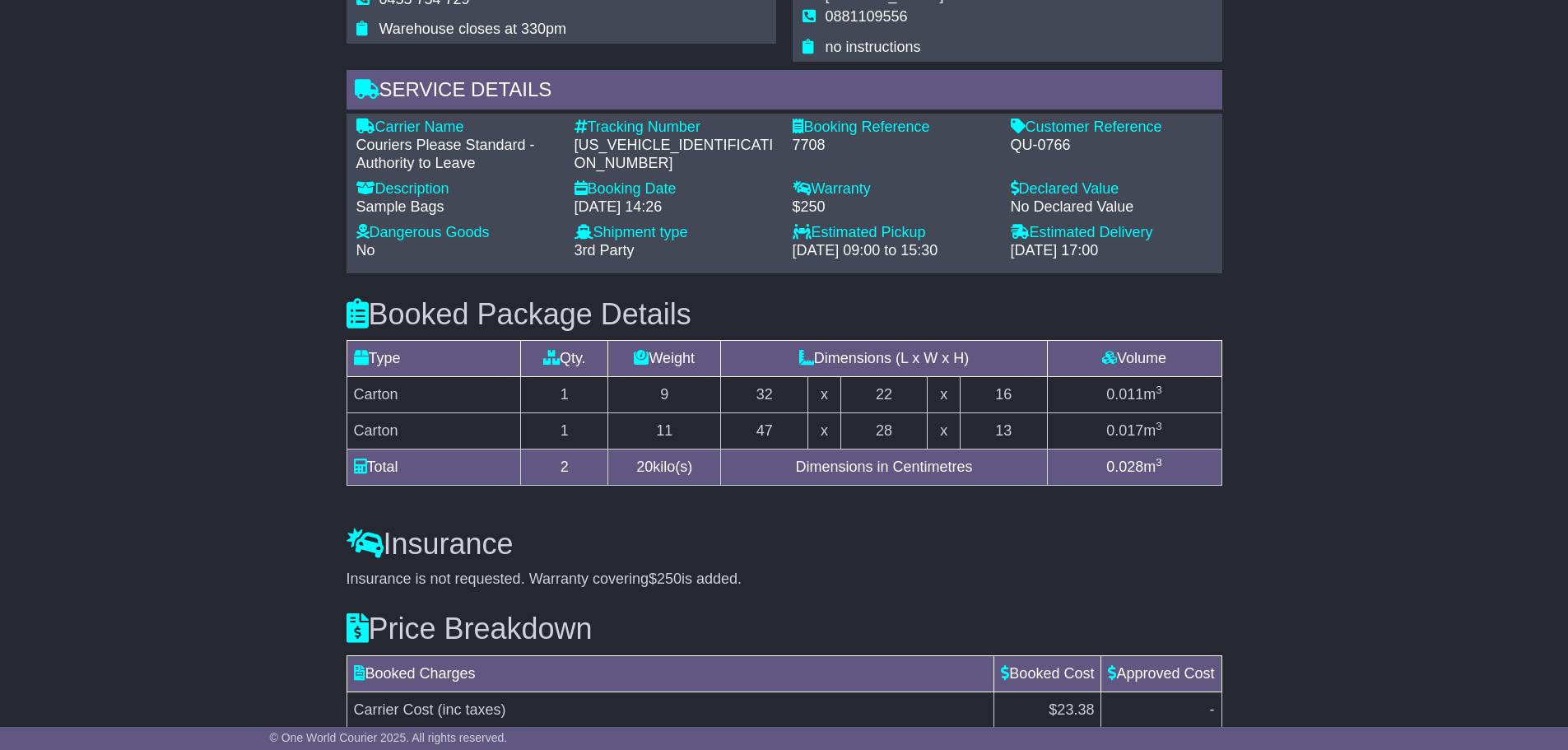
scroll to position [1001, 0]
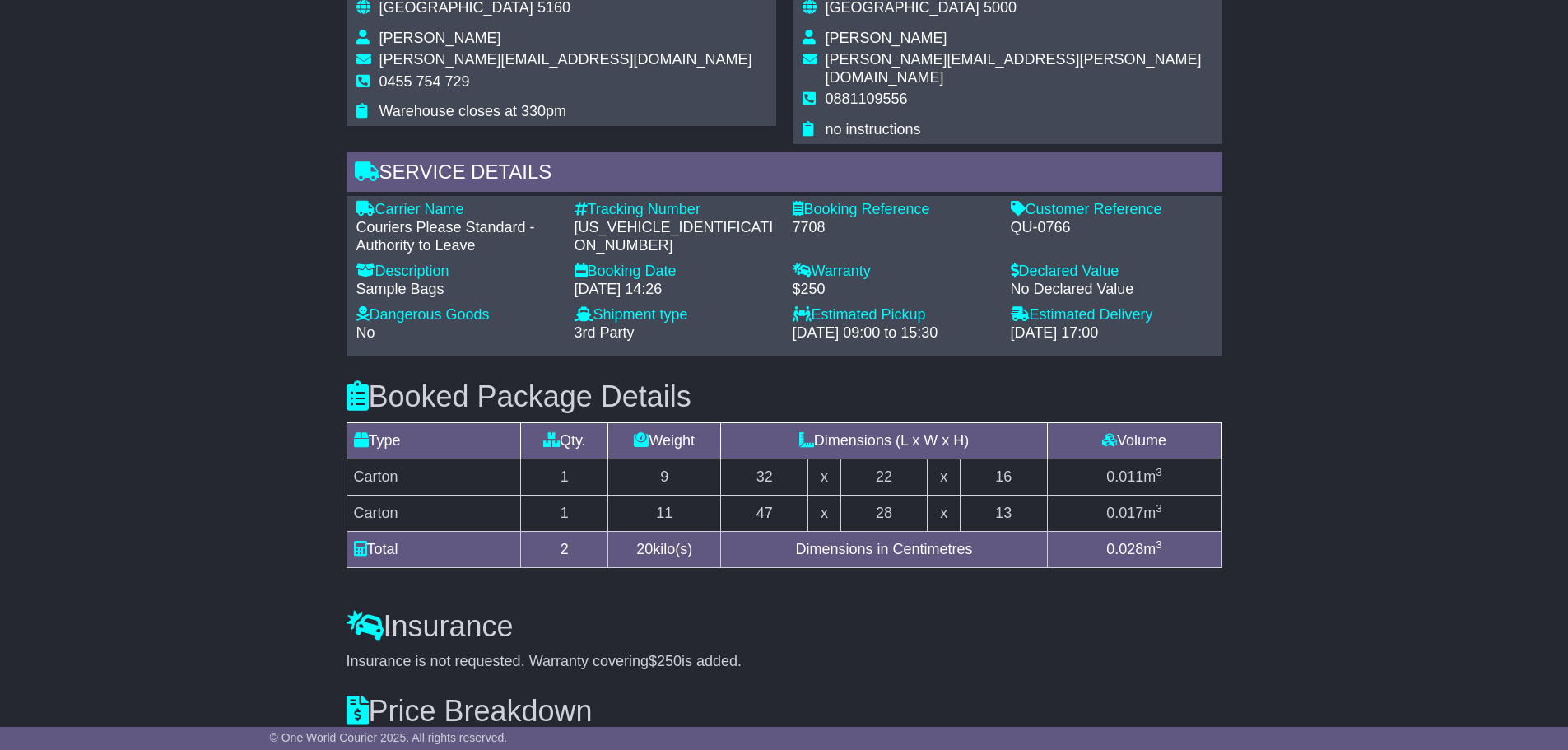
click at [235, 139] on div "Email Download Tracking Pricing Insurance" at bounding box center [784, 134] width 1568 height 1694
click at [1461, 309] on div "Email Download Tracking Pricing Insurance" at bounding box center [784, 134] width 1568 height 1694
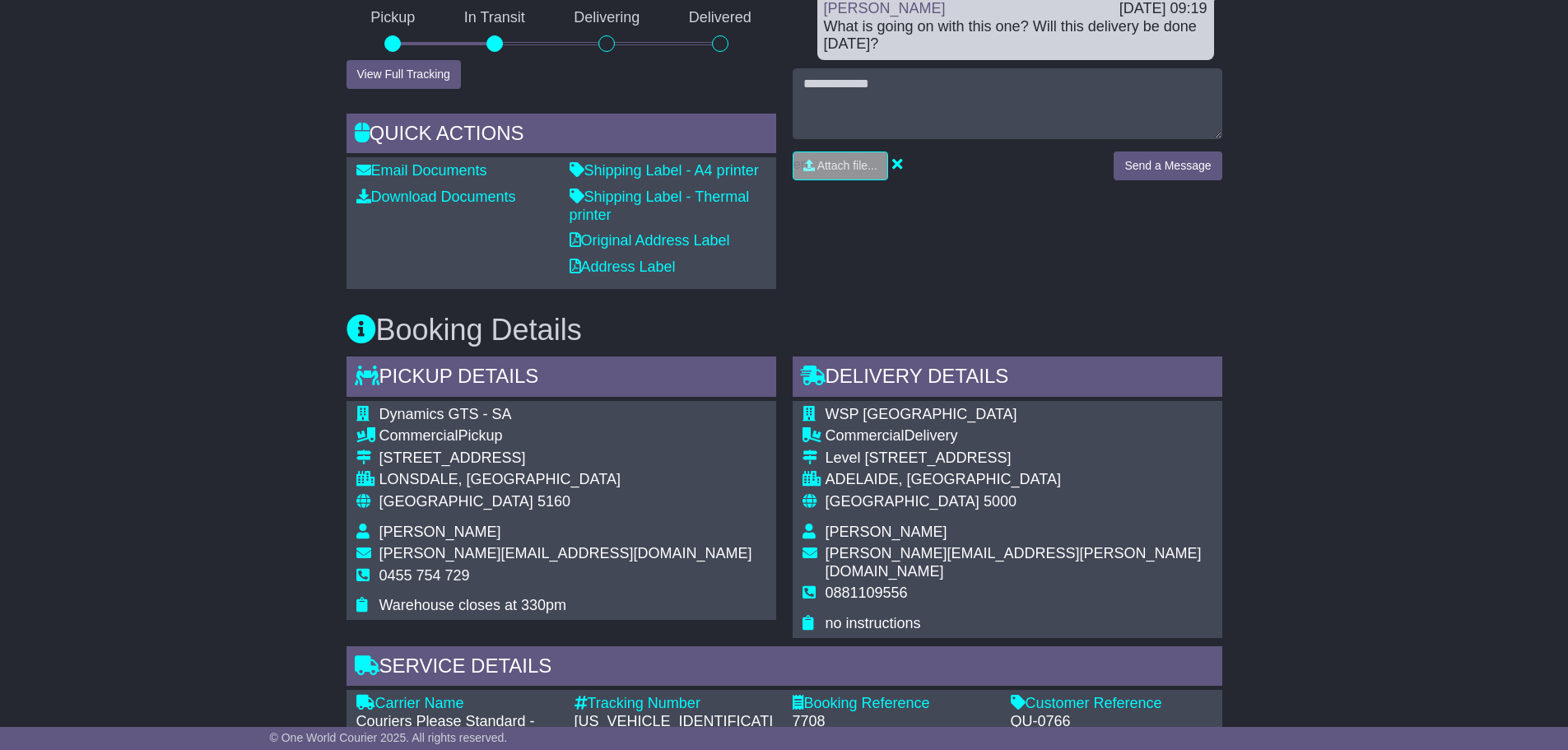
scroll to position [0, 0]
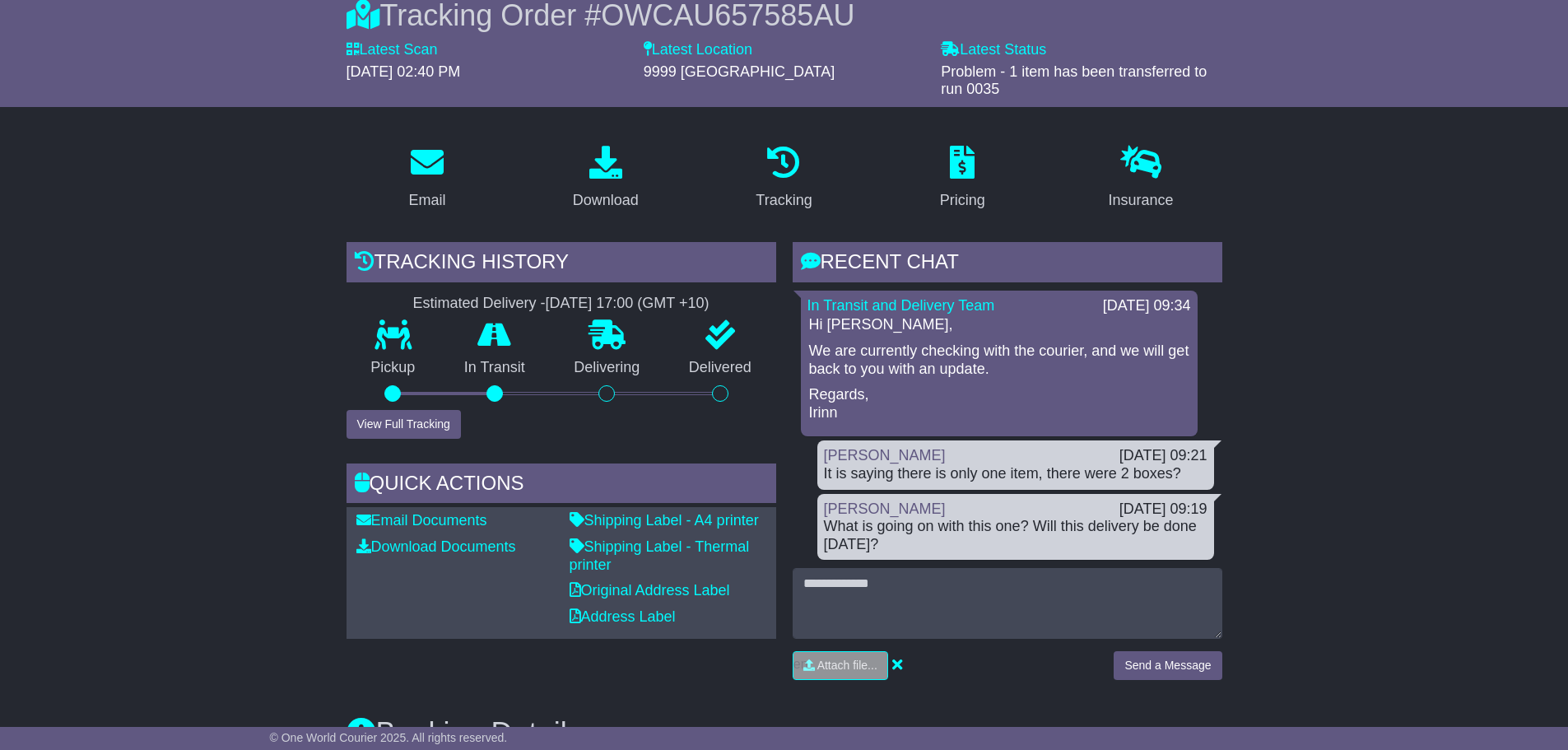
scroll to position [165, 0]
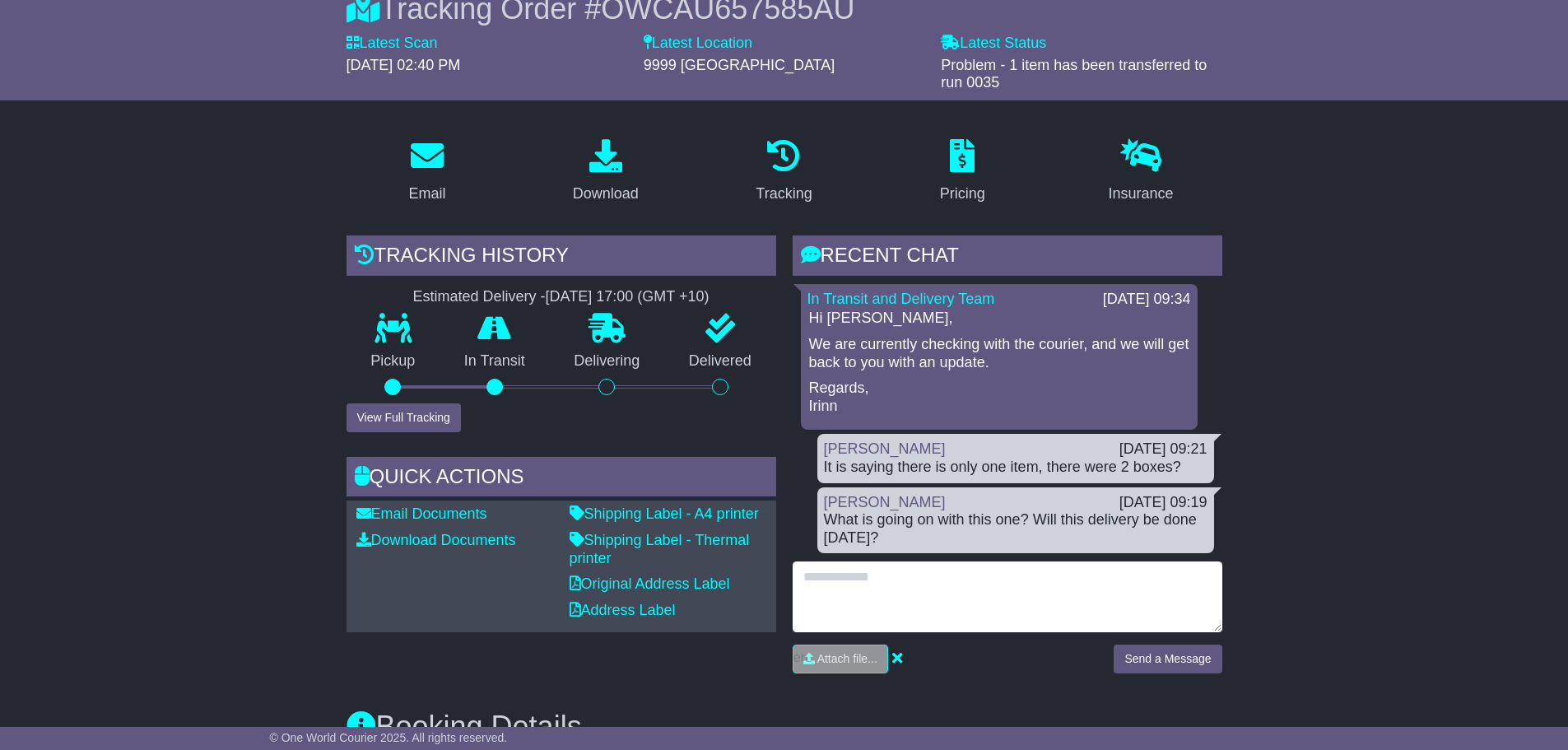
click at [899, 602] on textarea at bounding box center [1008, 596] width 430 height 71
type textarea "*********"
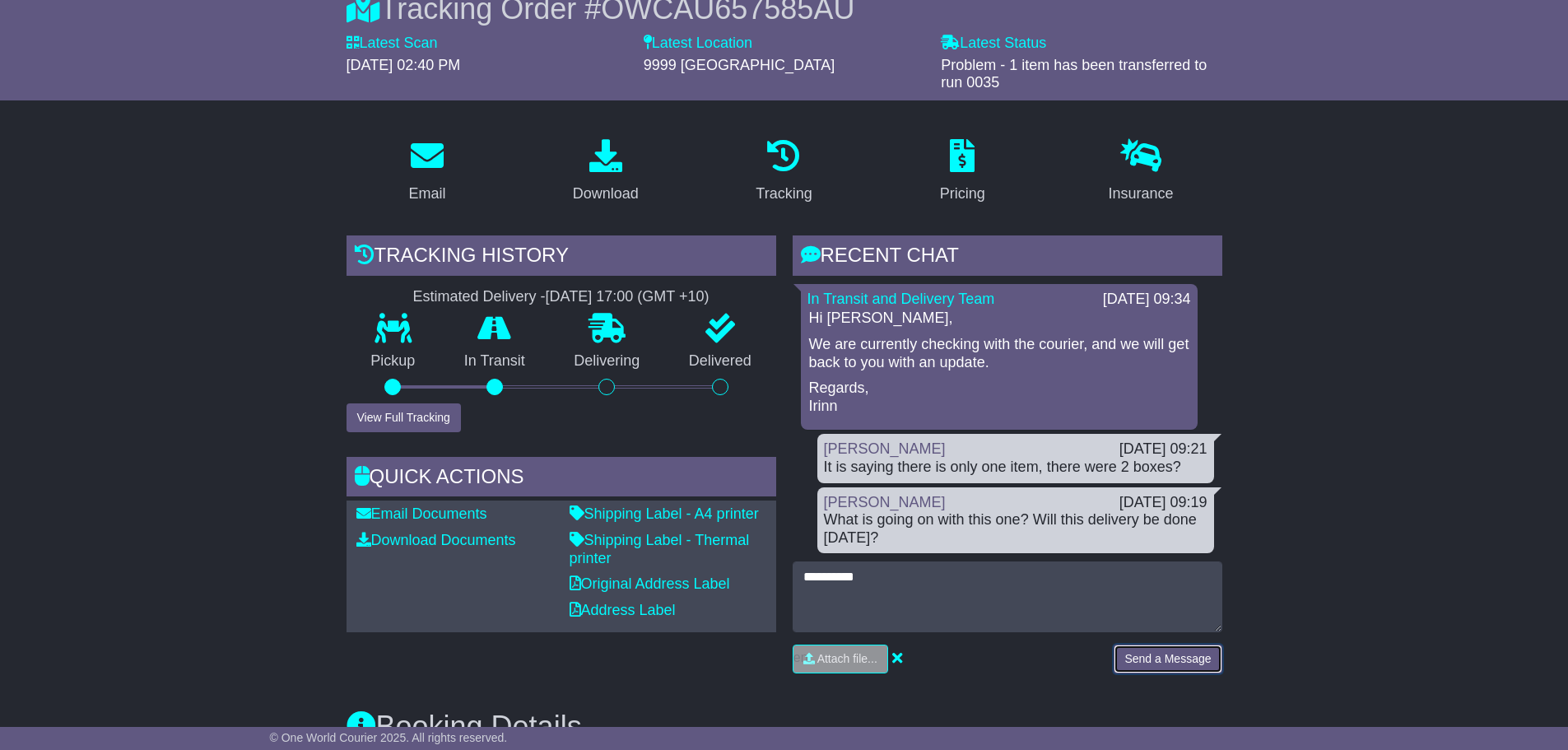
click at [1172, 654] on button "Send a Message" at bounding box center [1168, 658] width 108 height 29
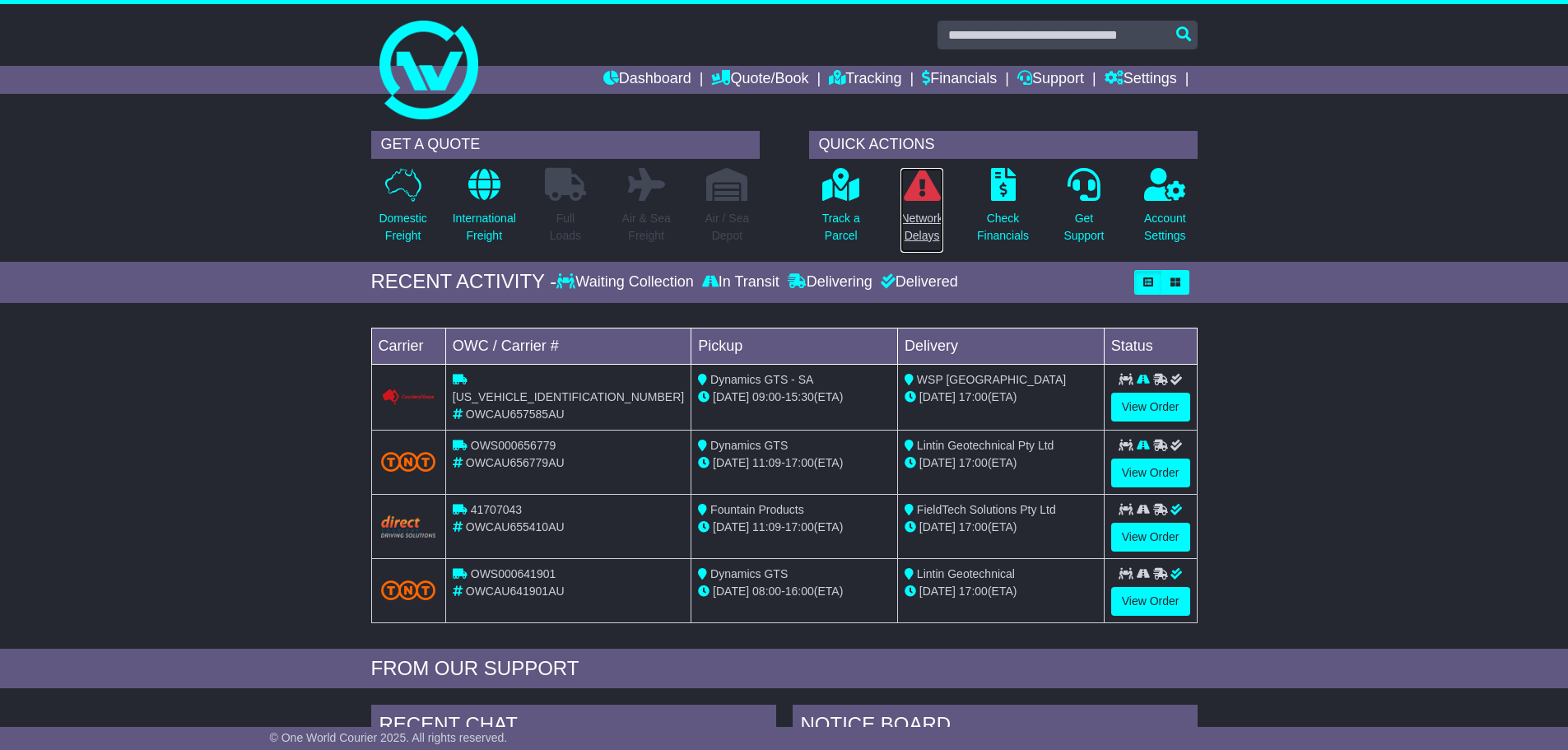
click at [925, 222] on p "Network Delays" at bounding box center [922, 227] width 42 height 35
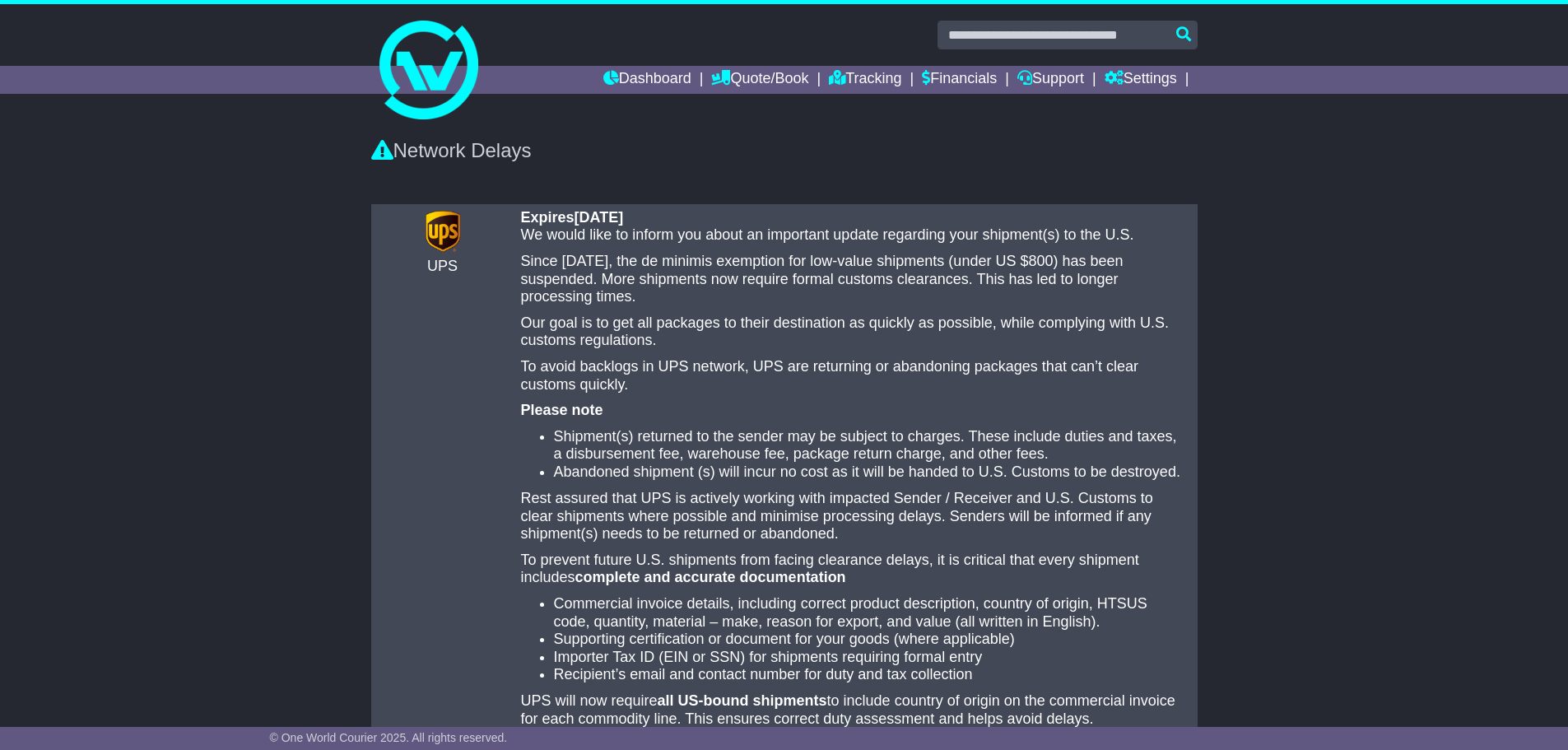
scroll to position [82, 0]
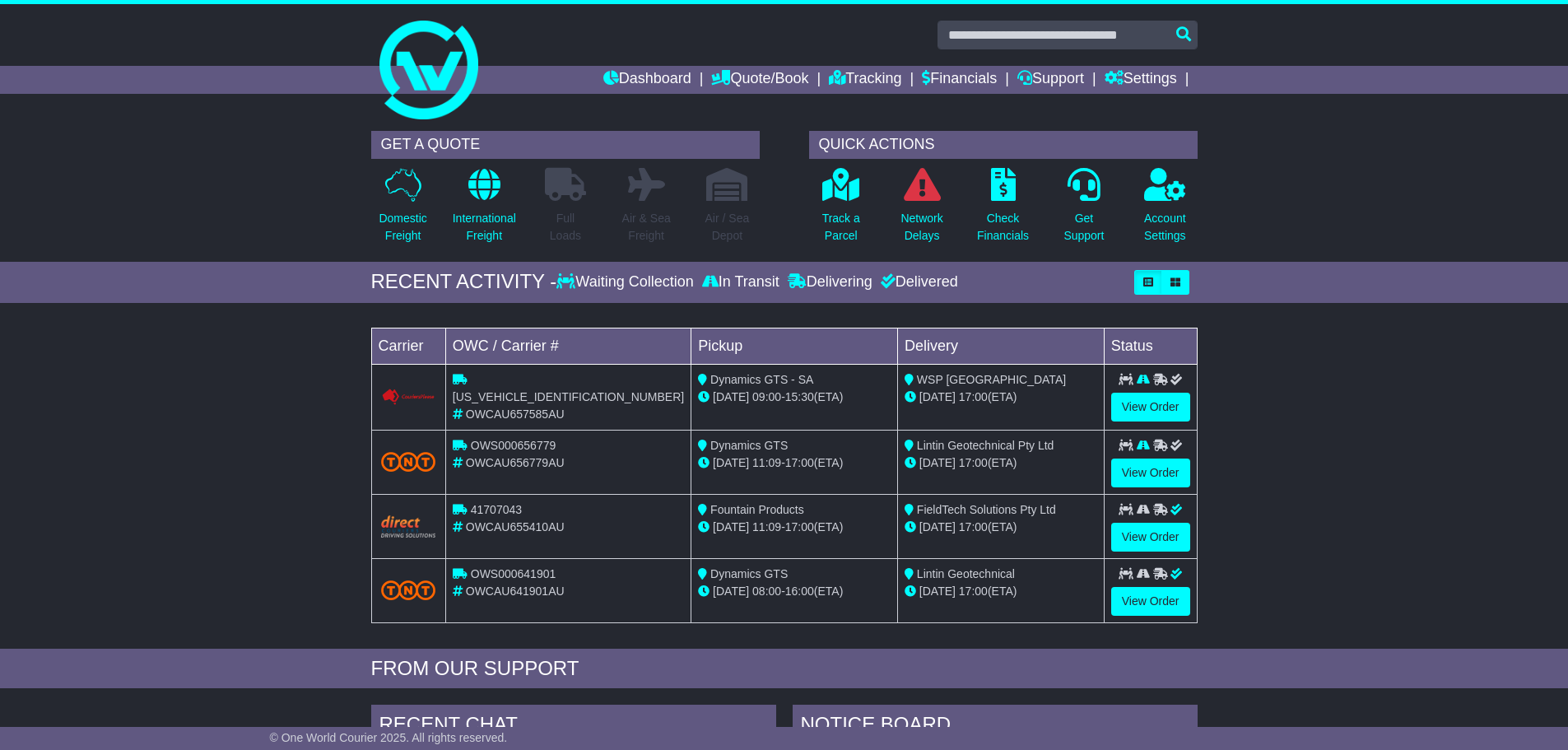
click at [65, 487] on div "Loading... No bookings found Carrier OWC / Carrier # Pickup Delivery Status [US…" at bounding box center [784, 479] width 1568 height 338
click at [1183, 396] on link "View Order" at bounding box center [1151, 407] width 79 height 29
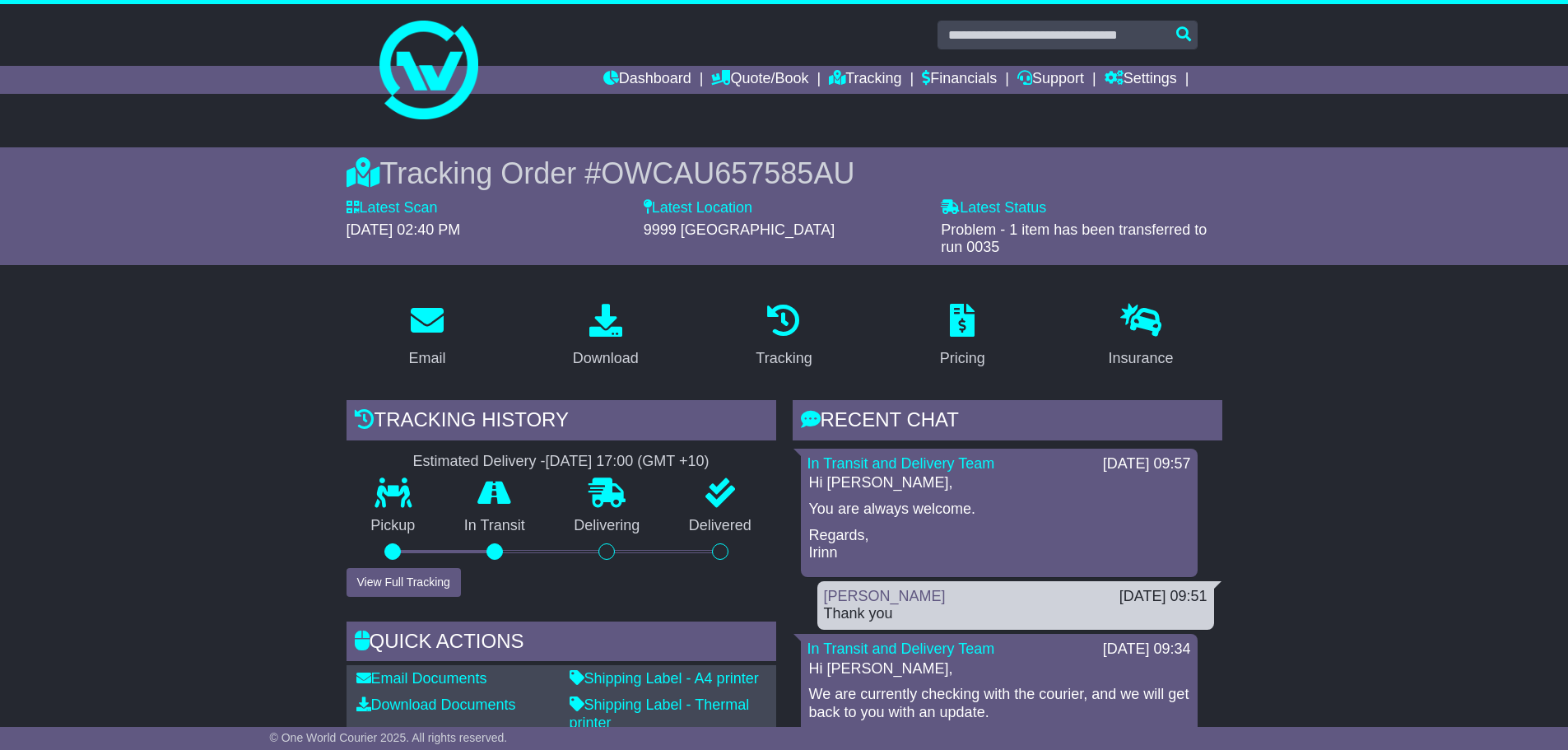
drag, startPoint x: 196, startPoint y: 376, endPoint x: 367, endPoint y: 253, distance: 210.6
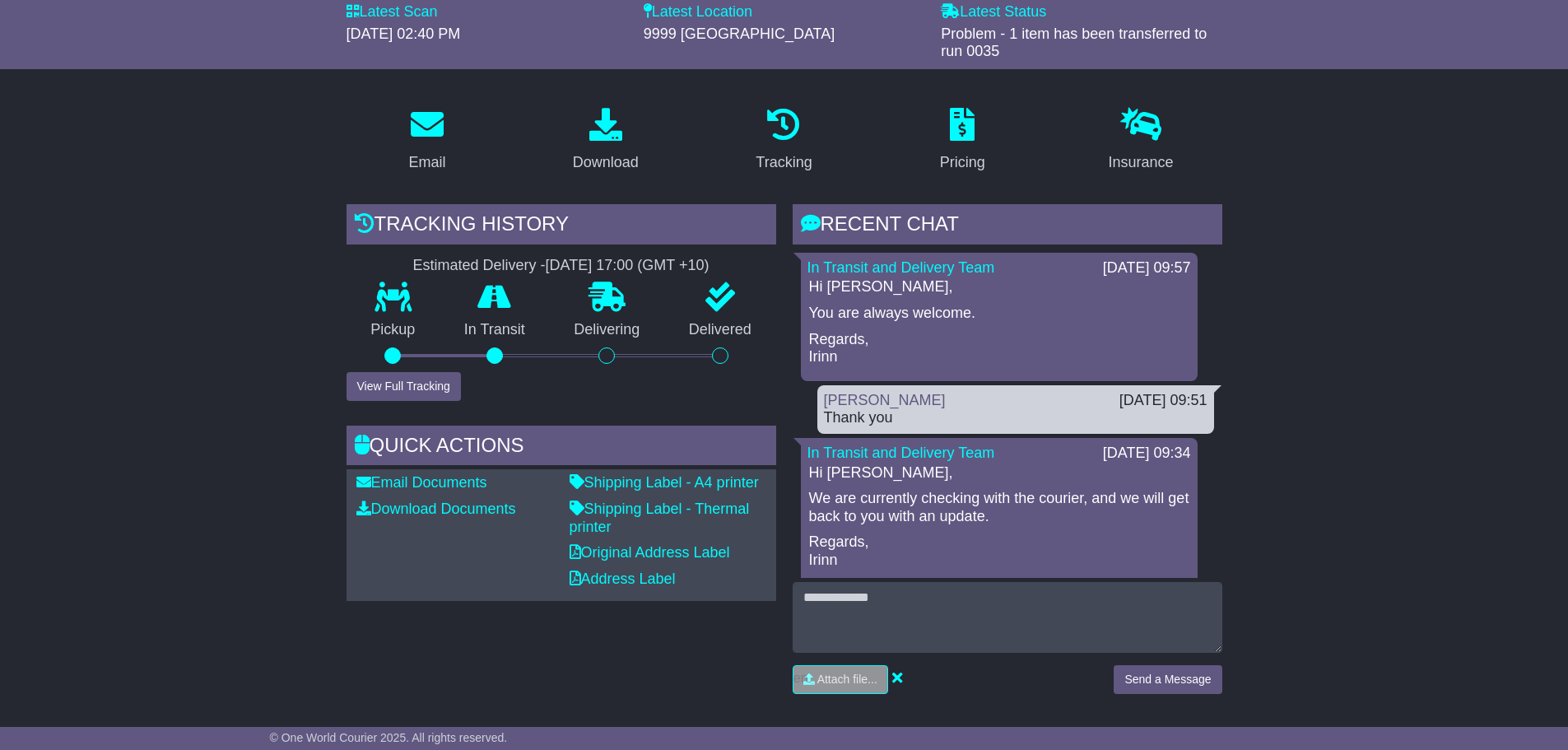
scroll to position [247, 0]
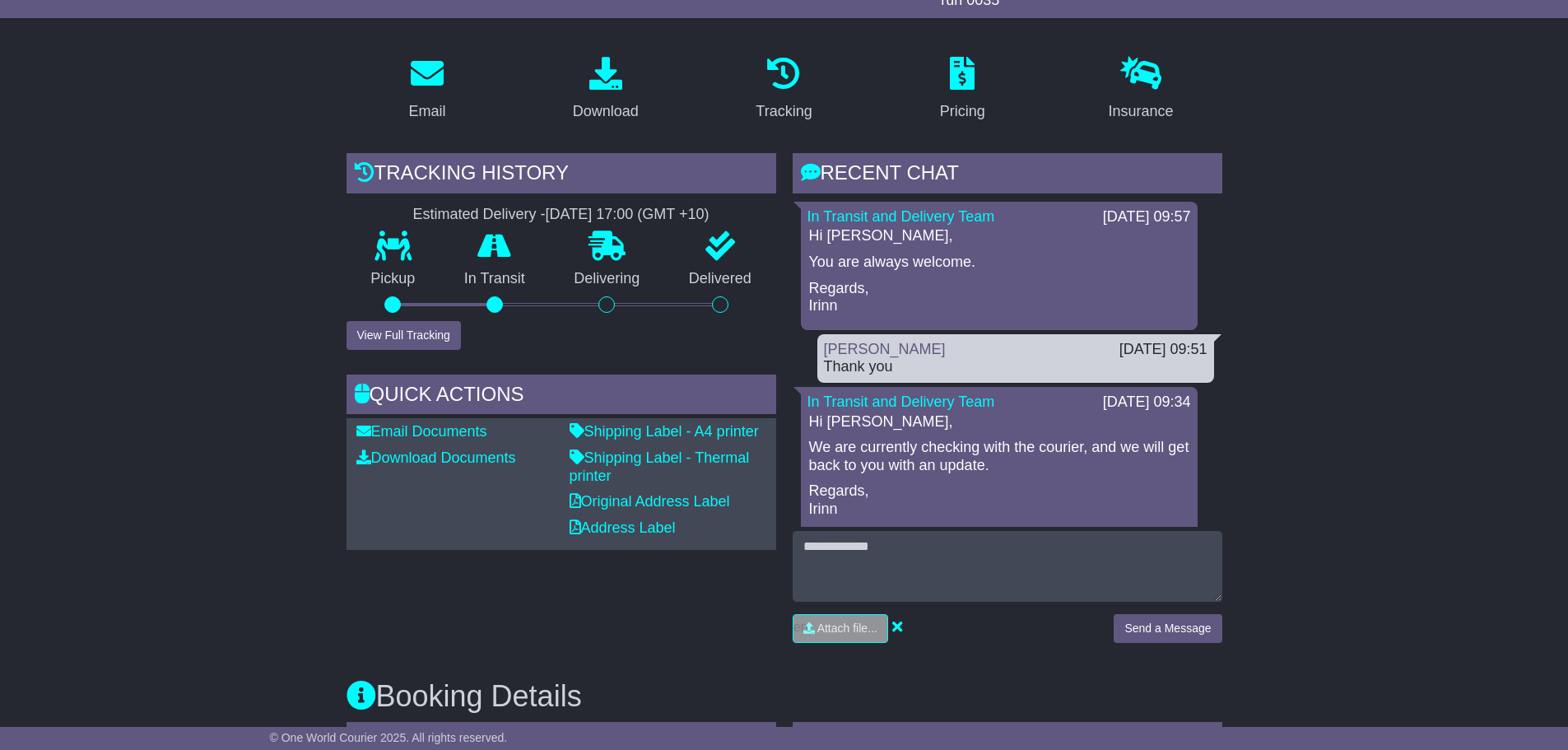
click at [425, 331] on button "View Full Tracking" at bounding box center [403, 335] width 114 height 29
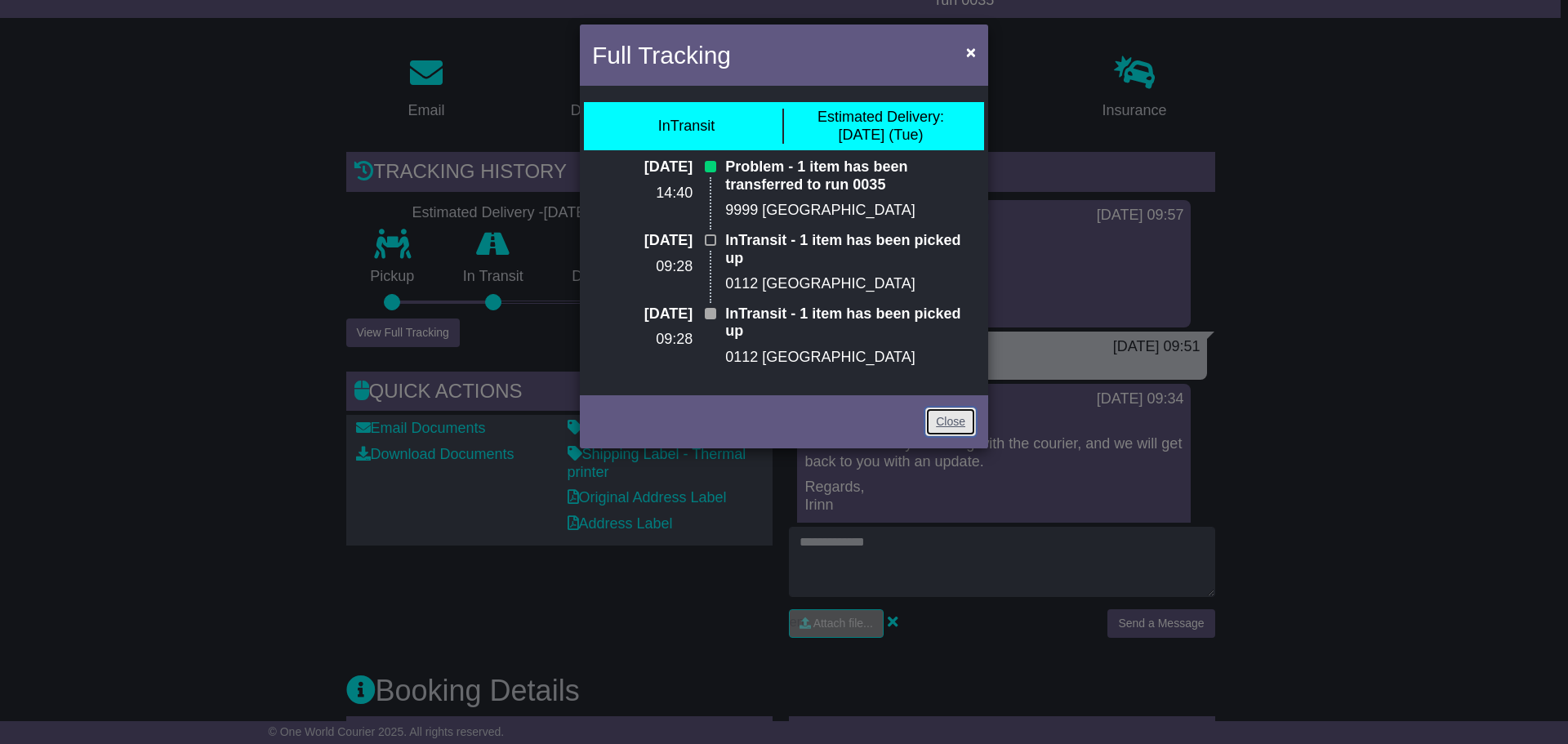
click at [950, 421] on link "Close" at bounding box center [950, 421] width 50 height 29
